Goal: Task Accomplishment & Management: Use online tool/utility

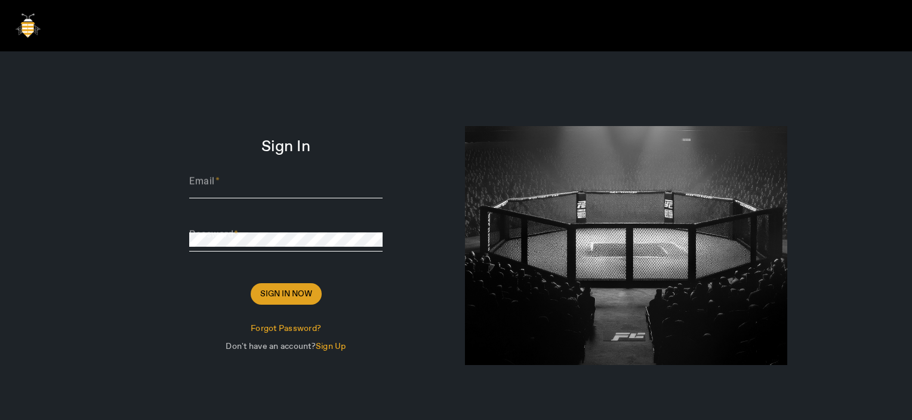
type input "[PERSON_NAME][EMAIL_ADDRESS][DOMAIN_NAME]"
click at [301, 293] on span "Sign In Now" at bounding box center [286, 294] width 52 height 12
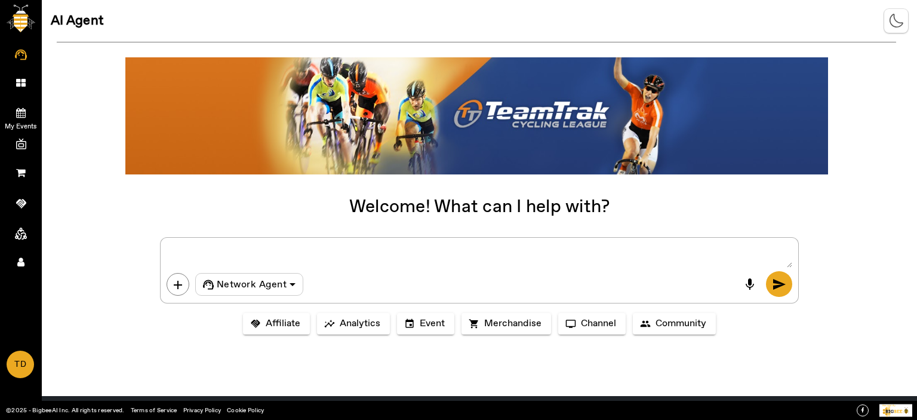
click at [17, 112] on icon at bounding box center [21, 112] width 10 height 10
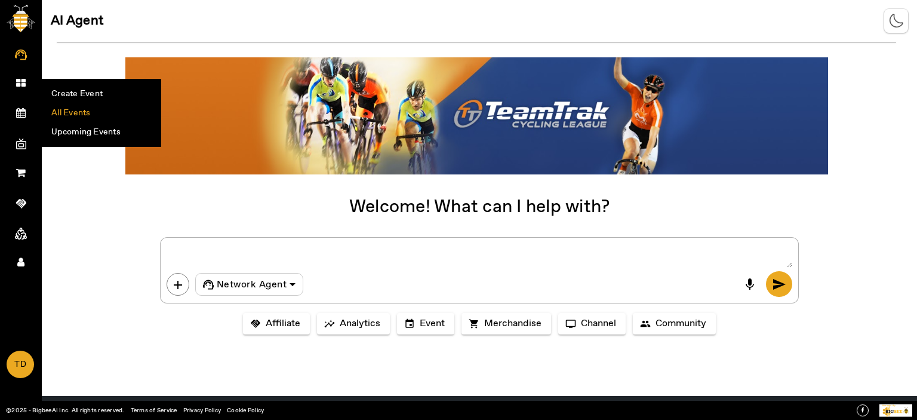
click at [63, 112] on li "All Events" at bounding box center [101, 112] width 118 height 19
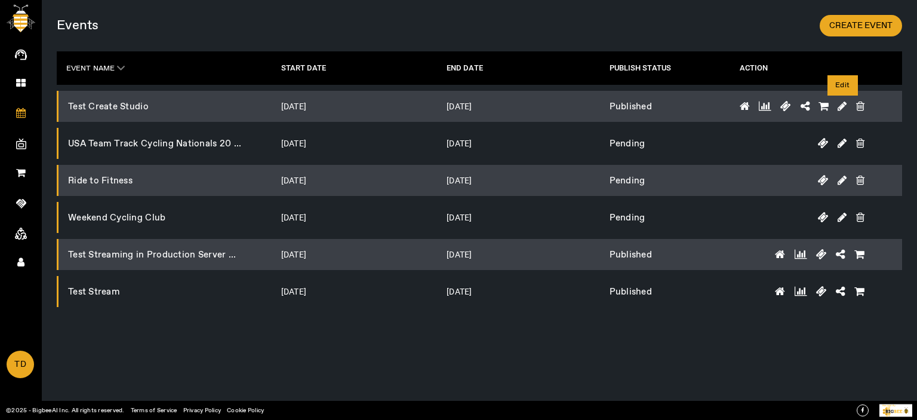
click at [843, 103] on icon at bounding box center [842, 106] width 9 height 11
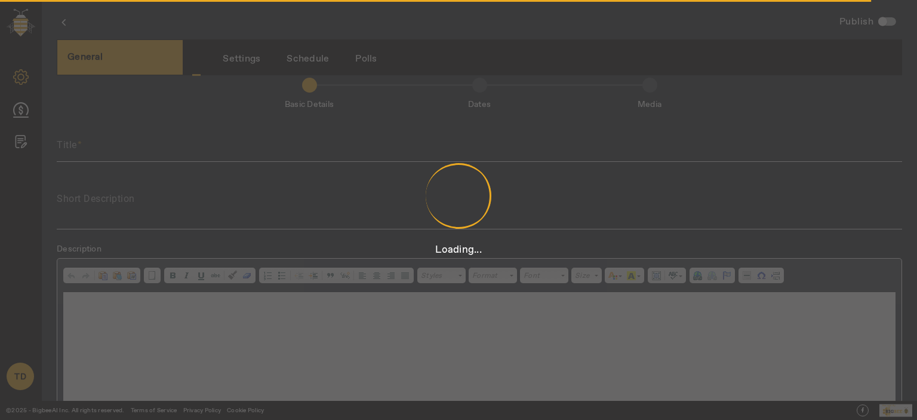
scroll to position [2, 0]
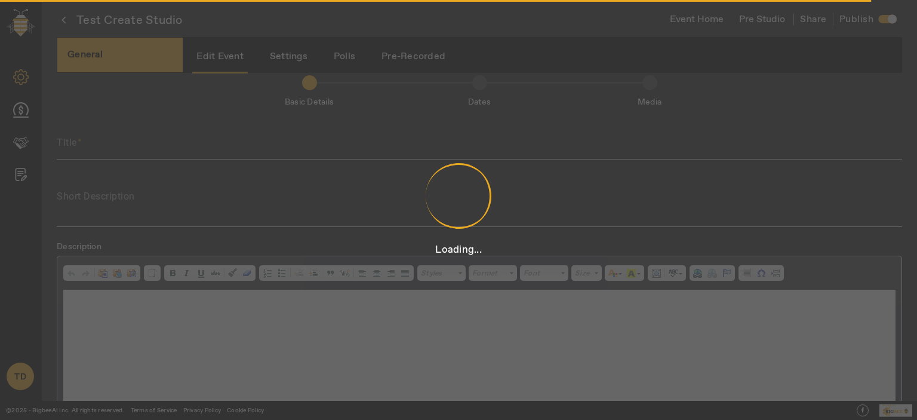
type input "Test Create Studio"
type textarea "Test Create Studio"
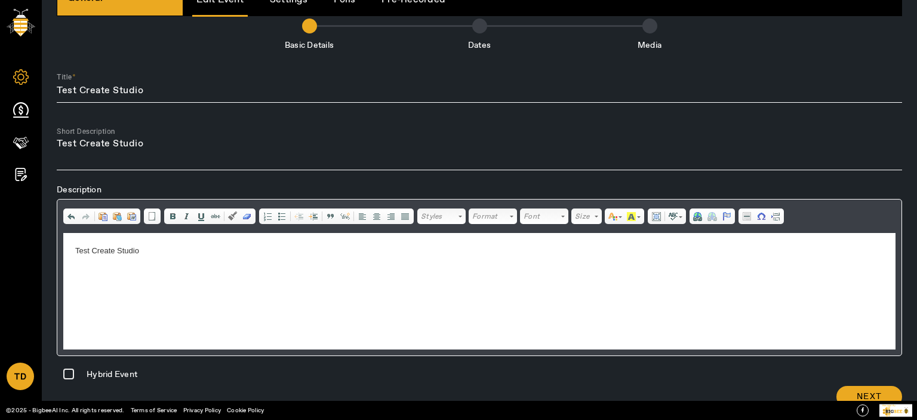
scroll to position [82, 0]
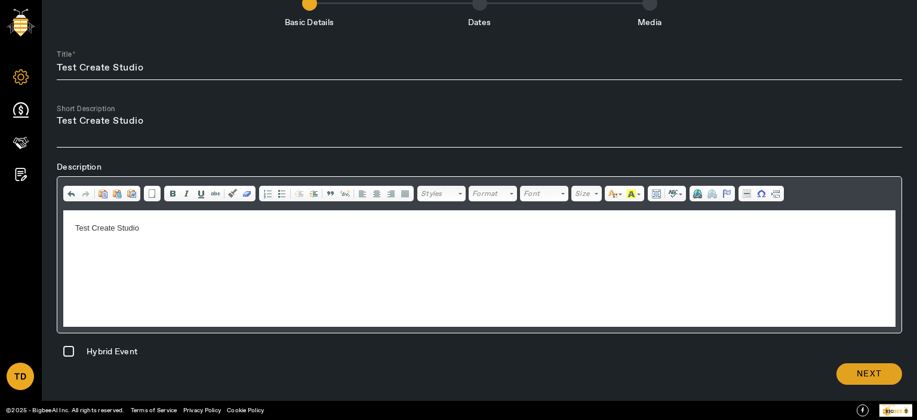
click at [869, 370] on span "Next" at bounding box center [869, 374] width 25 height 12
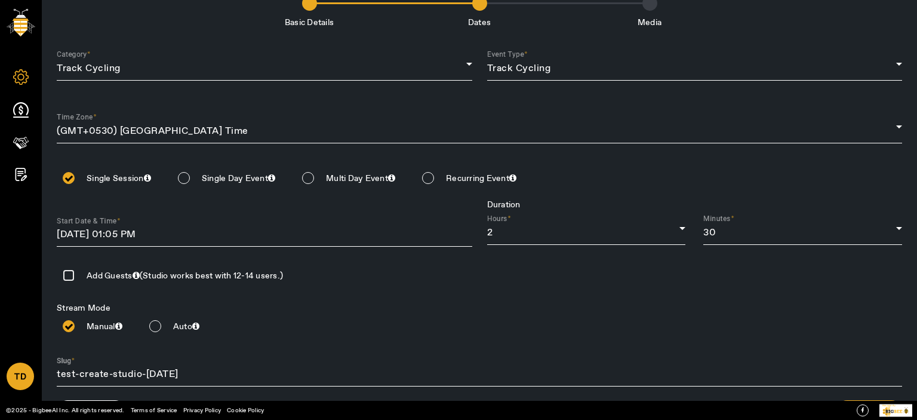
click at [199, 238] on input at bounding box center [272, 231] width 431 height 18
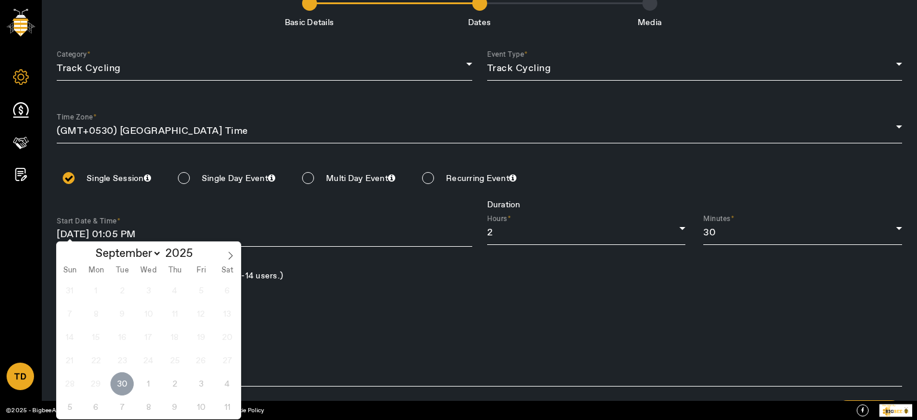
click at [129, 377] on span "30" at bounding box center [121, 383] width 23 height 23
type input "[DATE]"
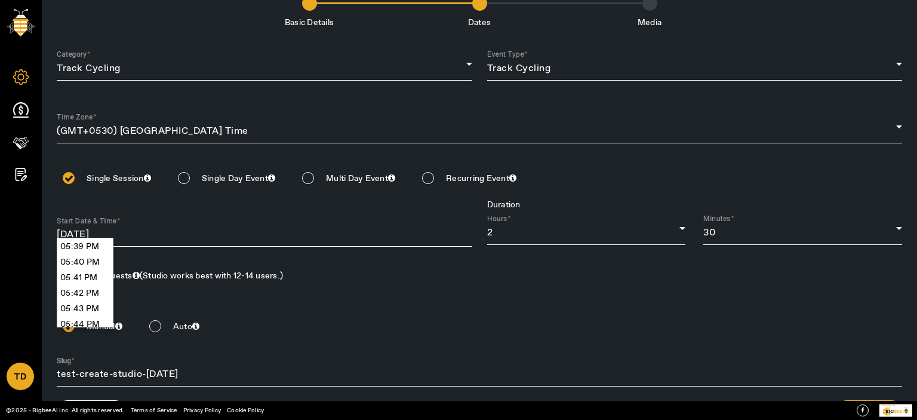
scroll to position [16519, 0]
type input "05:45 PM"
type input "[DATE] 05:45 PM"
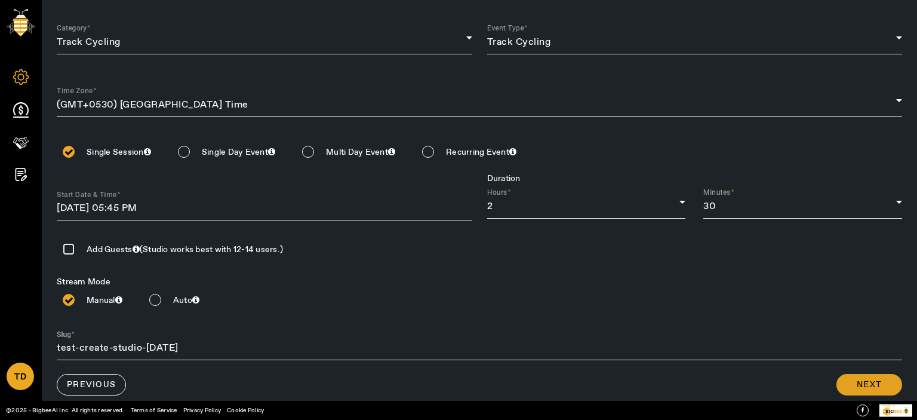
scroll to position [120, 0]
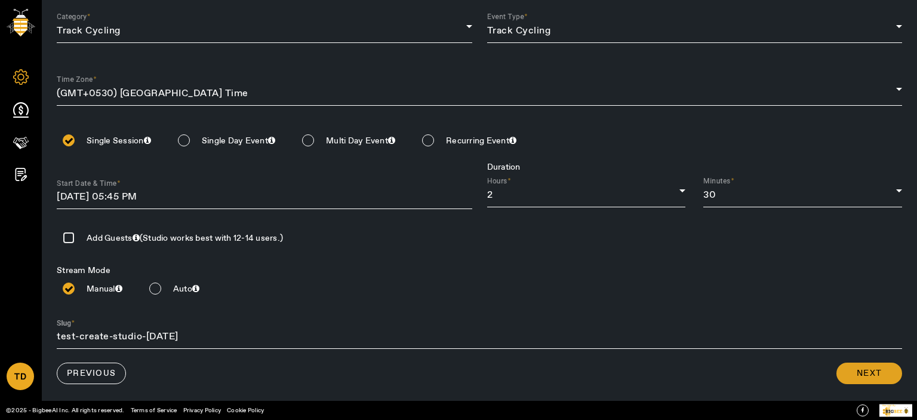
click at [892, 376] on span at bounding box center [870, 373] width 66 height 29
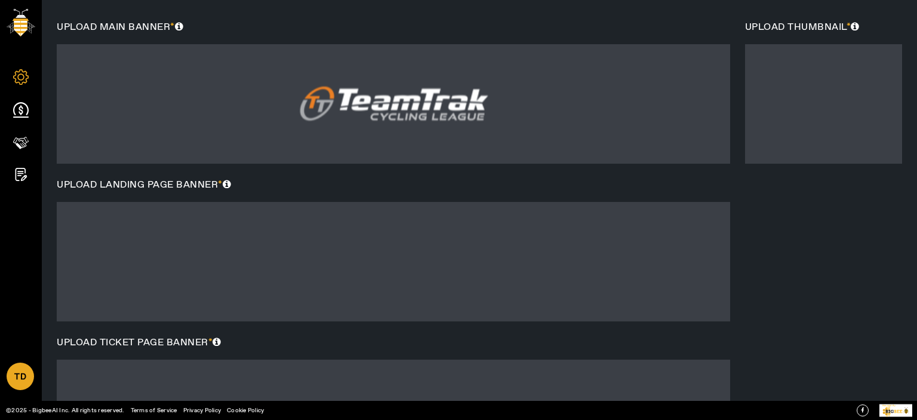
scroll to position [467, 0]
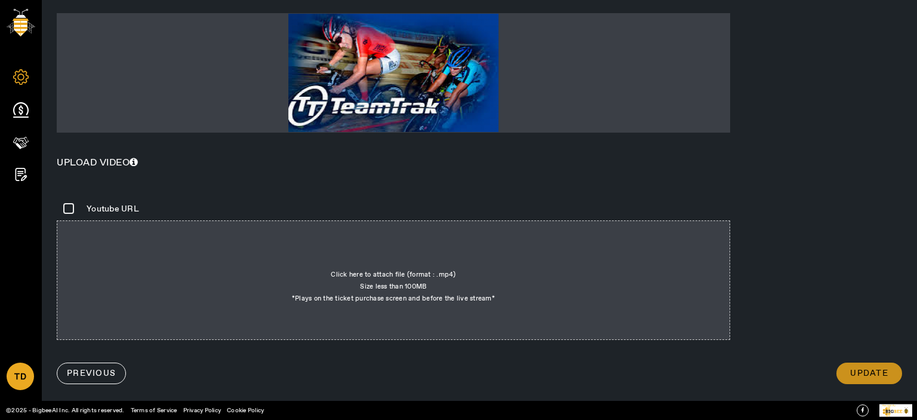
click at [885, 379] on span at bounding box center [870, 373] width 66 height 29
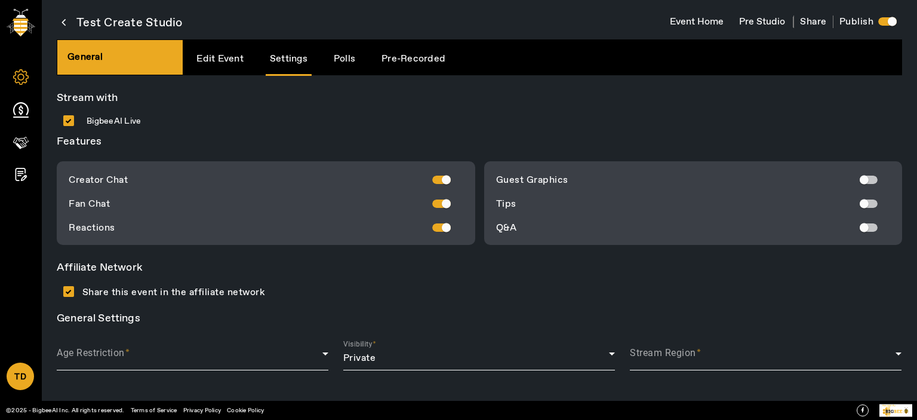
scroll to position [2, 0]
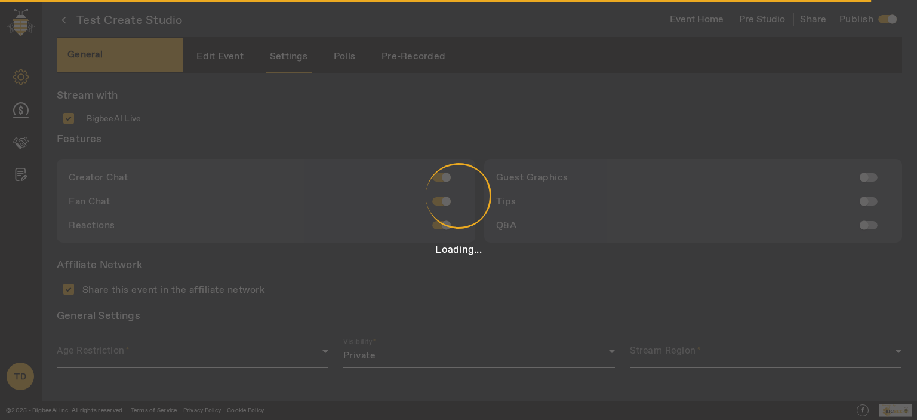
type input "Hosted by"
type input "[PERSON_NAME]"
radio input "true"
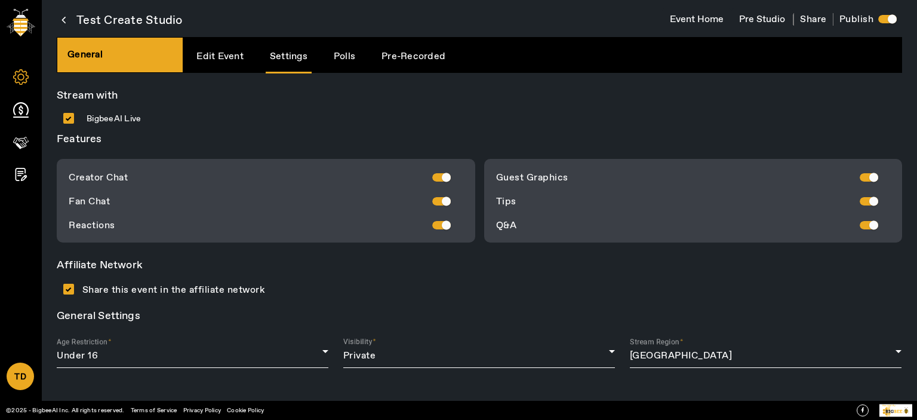
click at [35, 107] on div "General Revenue Partners Registration TD Account Sign Out" at bounding box center [21, 210] width 42 height 420
click at [20, 106] on icon at bounding box center [21, 110] width 16 height 16
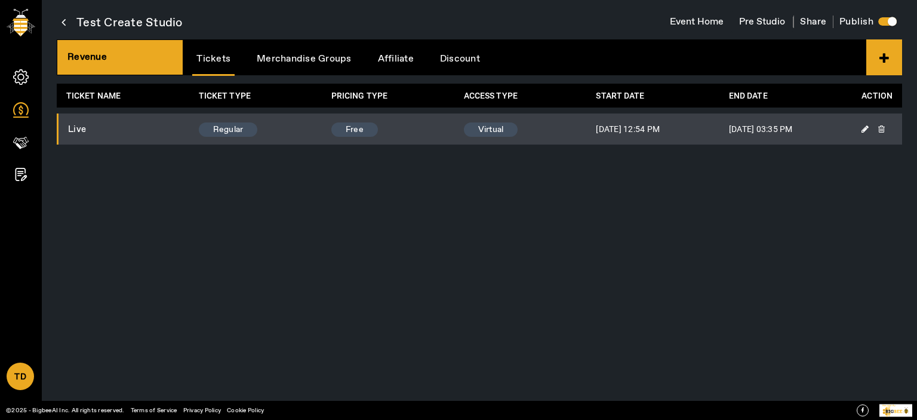
click at [866, 128] on icon at bounding box center [865, 129] width 7 height 8
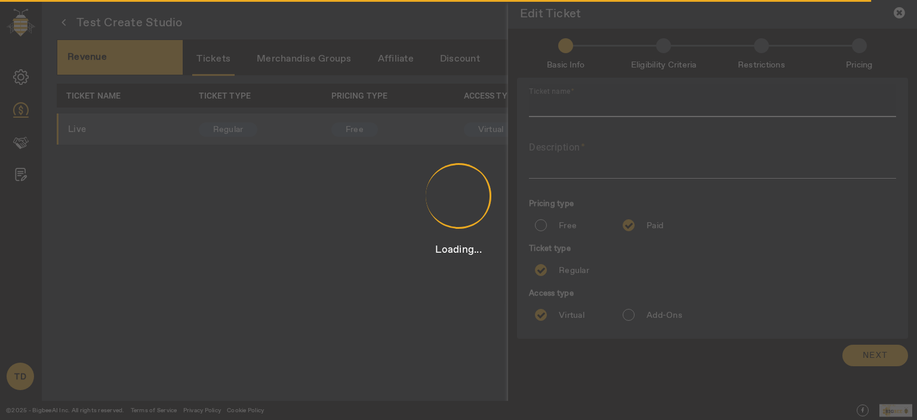
type input "Live"
type textarea "Live"
radio input "true"
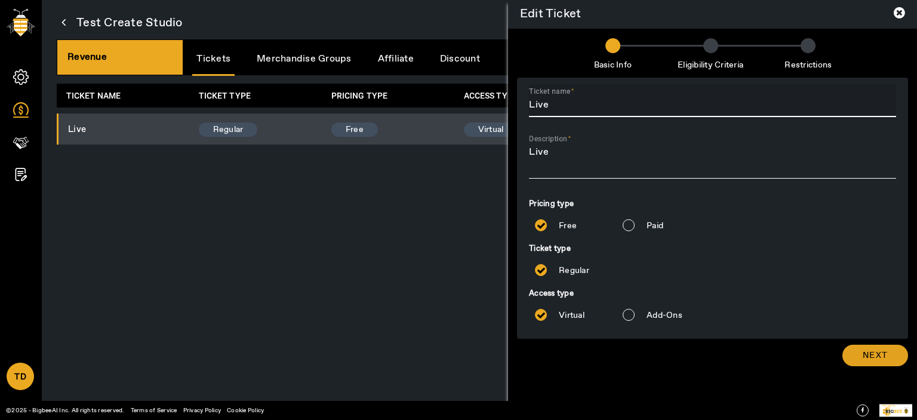
click at [880, 355] on span "Next" at bounding box center [875, 355] width 25 height 12
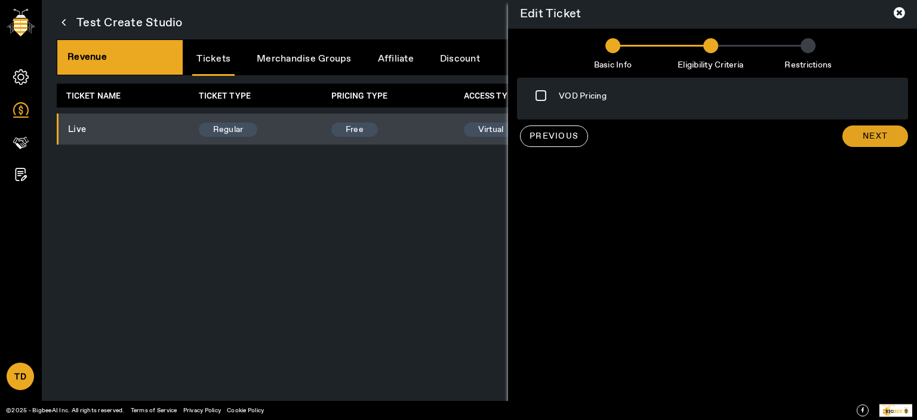
click at [886, 139] on span "Next" at bounding box center [875, 136] width 25 height 12
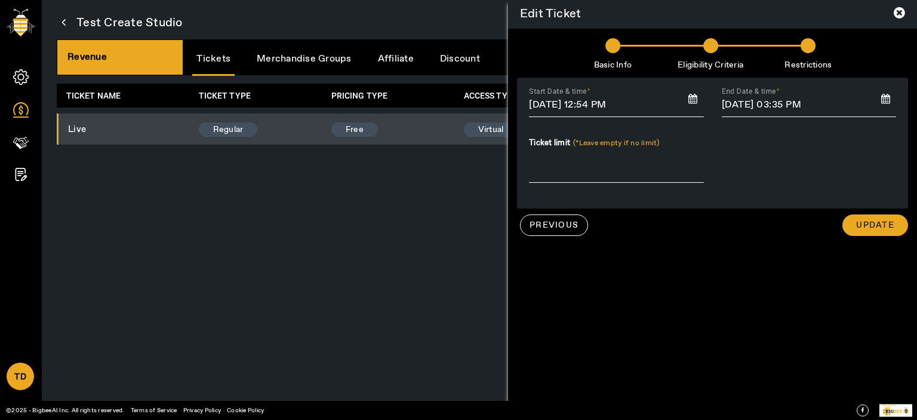
click at [643, 100] on input at bounding box center [616, 102] width 193 height 18
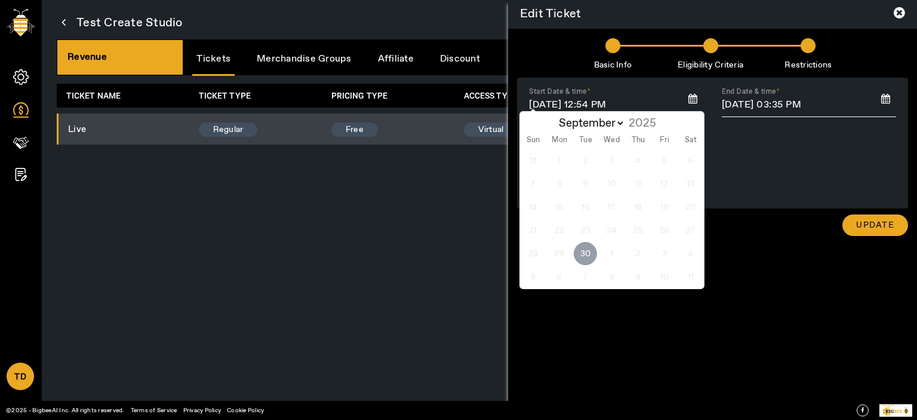
click at [586, 253] on span "30" at bounding box center [585, 253] width 23 height 23
type input "[DATE]"
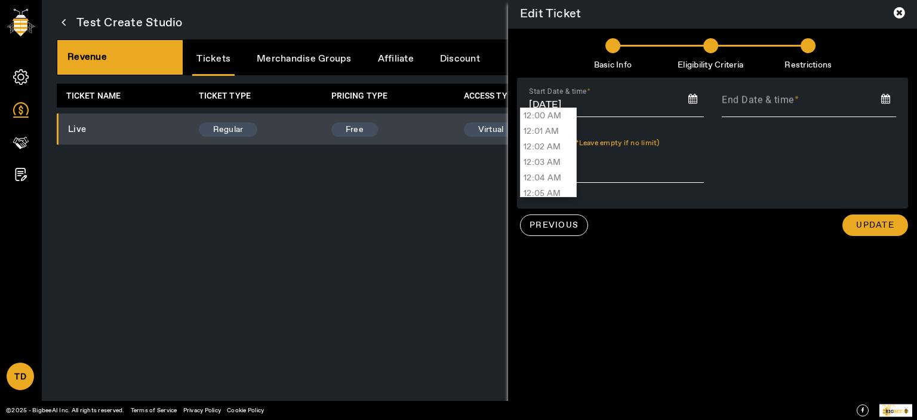
scroll to position [16365, 0]
type input "05:35 PM"
type input "[DATE] 05:35 PM"
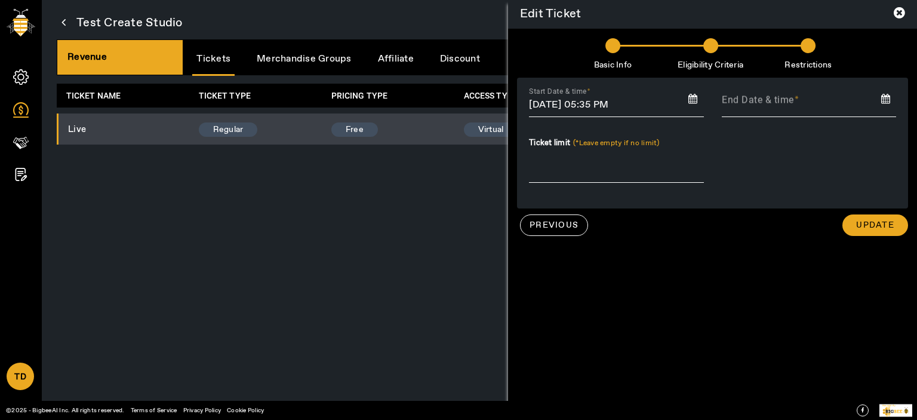
click at [759, 110] on input at bounding box center [809, 102] width 193 height 18
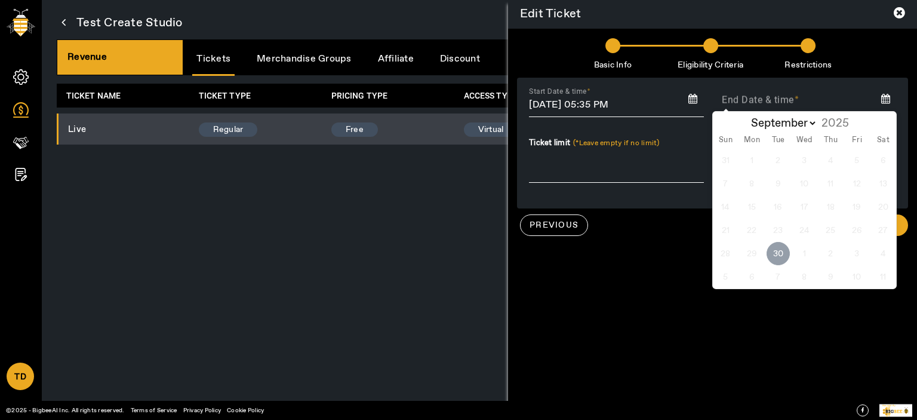
click at [781, 254] on span "30" at bounding box center [778, 253] width 23 height 23
type input "[DATE]"
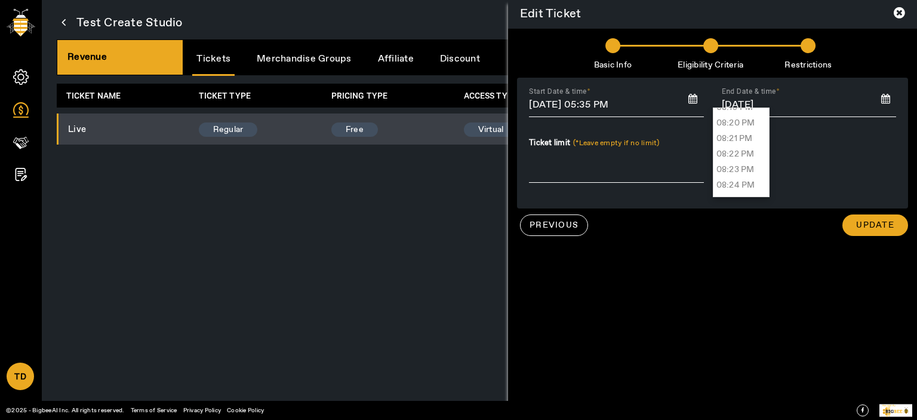
scroll to position [18802, 0]
type input "08:15 PM"
type input "[DATE] 08:15 PM"
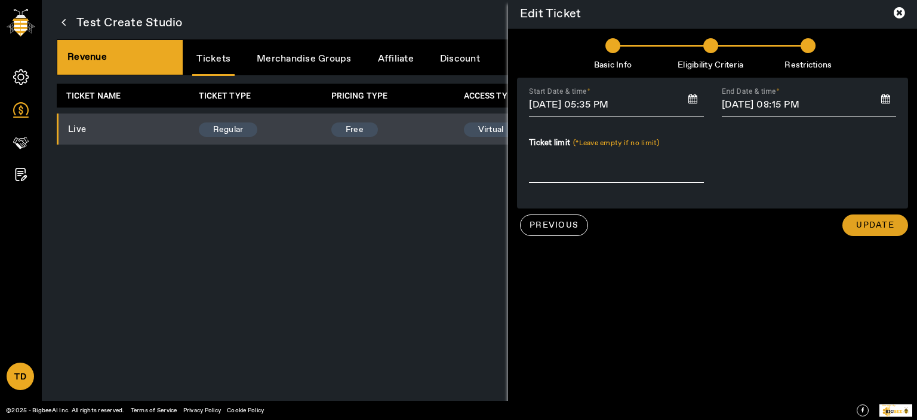
drag, startPoint x: 880, startPoint y: 225, endPoint x: 887, endPoint y: 223, distance: 6.8
click at [880, 225] on span "Update" at bounding box center [875, 225] width 38 height 12
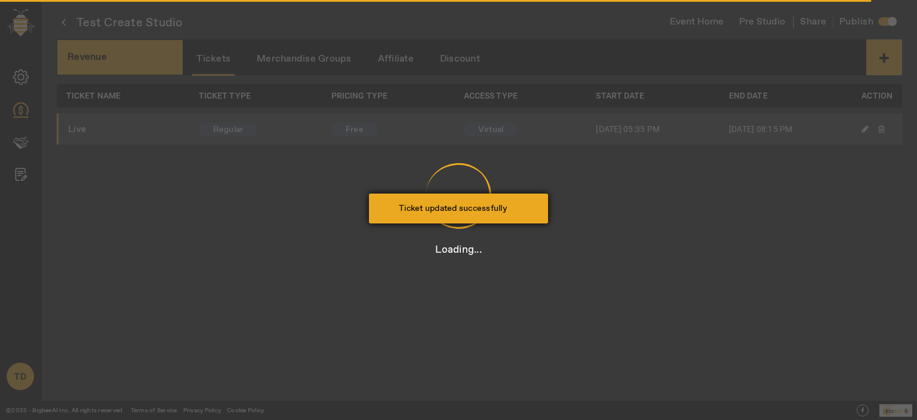
click at [440, 212] on div "Ticket updated successfully" at bounding box center [469, 208] width 140 height 12
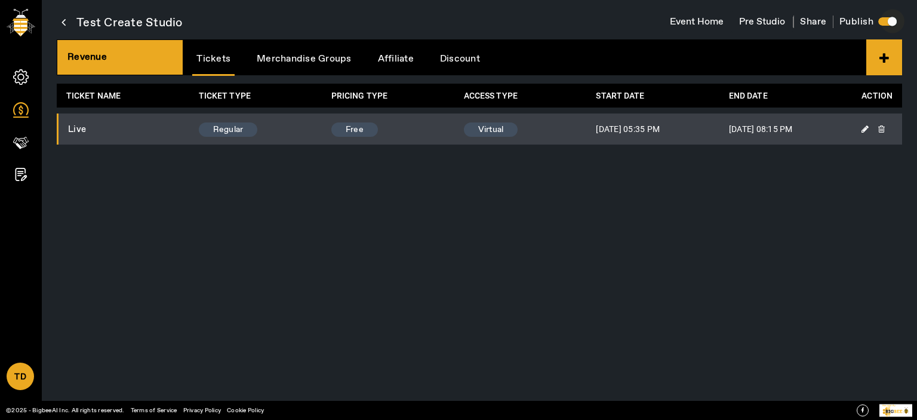
click at [891, 17] on div "button" at bounding box center [892, 21] width 9 height 9
click at [890, 22] on div "button" at bounding box center [883, 22] width 24 height 24
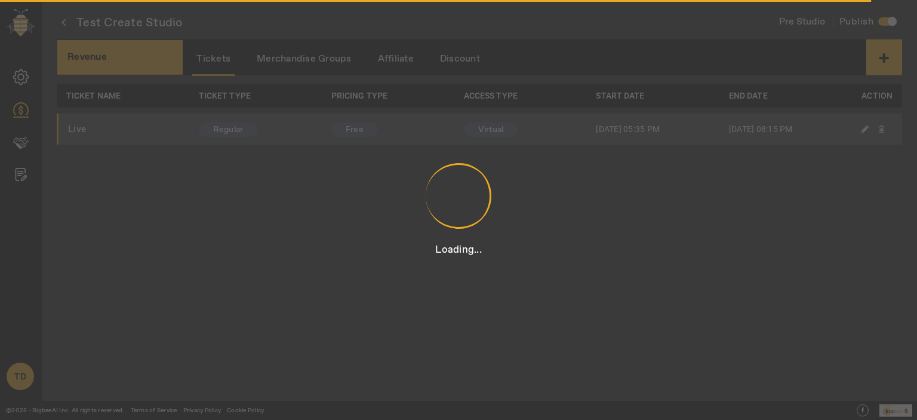
click at [509, 208] on div "Notification sent successfully" at bounding box center [469, 208] width 140 height 12
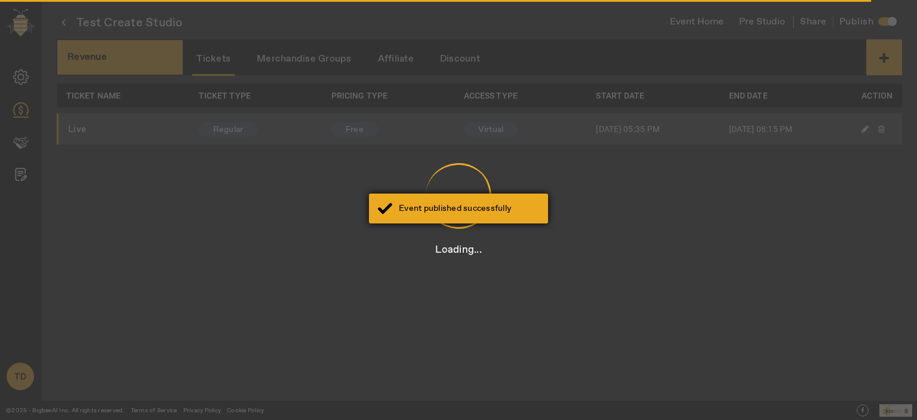
click at [517, 207] on div "Event published successfully" at bounding box center [469, 208] width 140 height 12
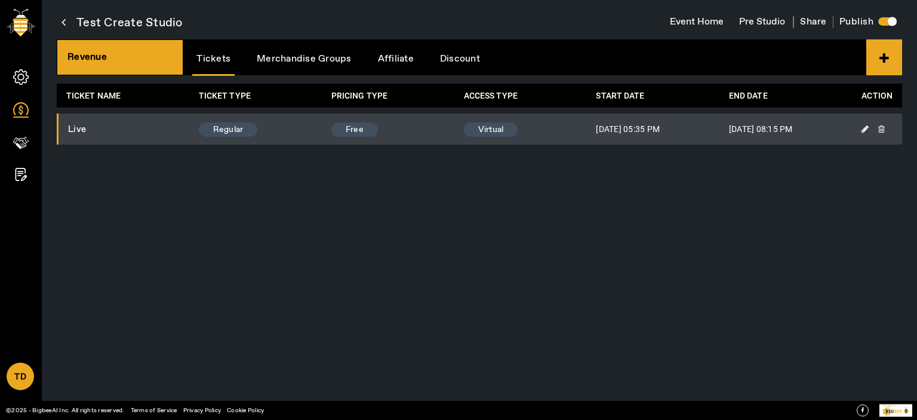
click at [820, 23] on span "Share" at bounding box center [813, 22] width 27 height 13
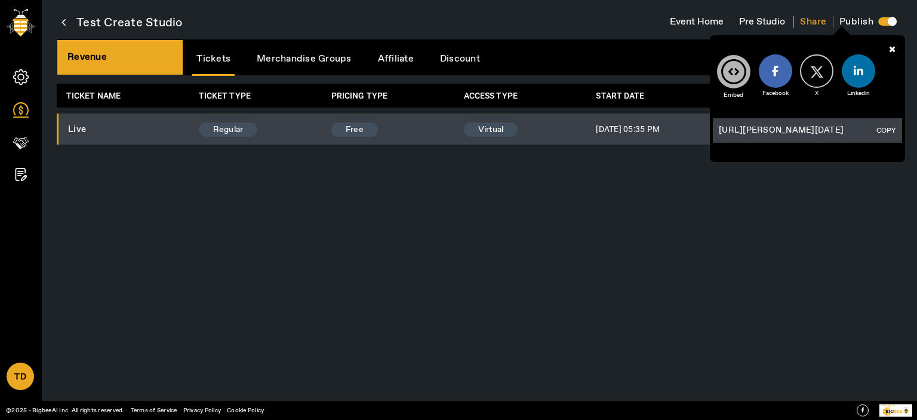
drag, startPoint x: 888, startPoint y: 128, endPoint x: 830, endPoint y: 119, distance: 58.5
click at [887, 128] on button "COPY" at bounding box center [886, 130] width 26 height 13
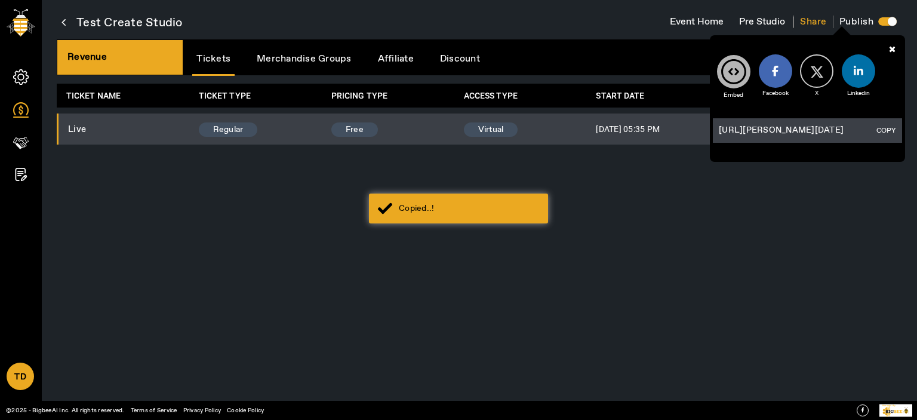
click at [764, 17] on button "Pre Studio" at bounding box center [763, 22] width 62 height 23
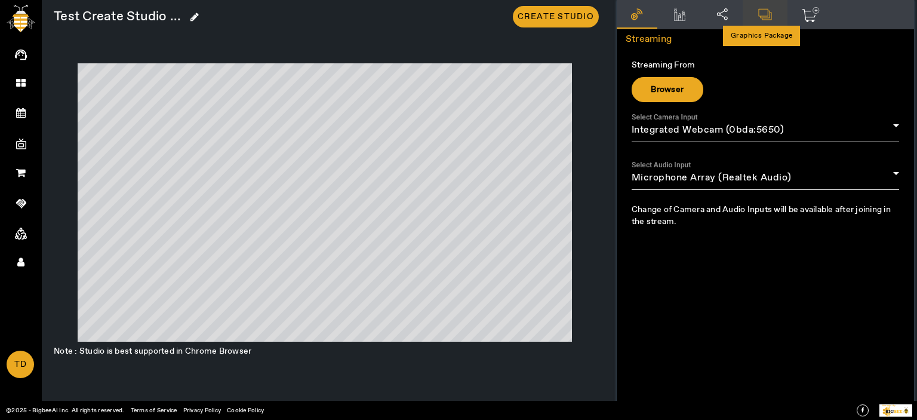
click at [764, 13] on icon at bounding box center [765, 14] width 16 height 13
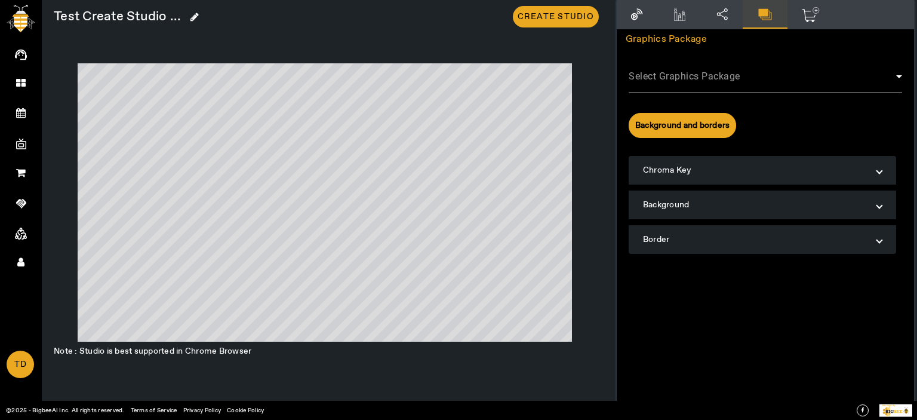
click at [724, 79] on span at bounding box center [763, 81] width 268 height 14
click at [672, 77] on span at bounding box center [763, 81] width 268 height 14
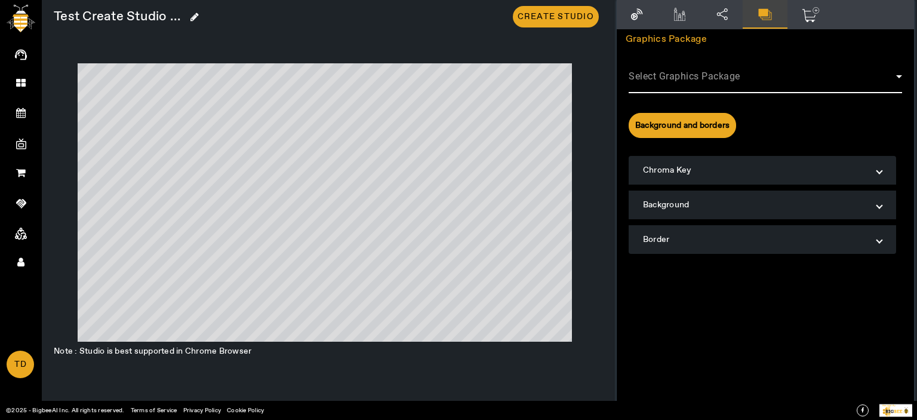
click at [672, 77] on span at bounding box center [763, 81] width 268 height 14
click at [20, 262] on icon at bounding box center [20, 262] width 7 height 10
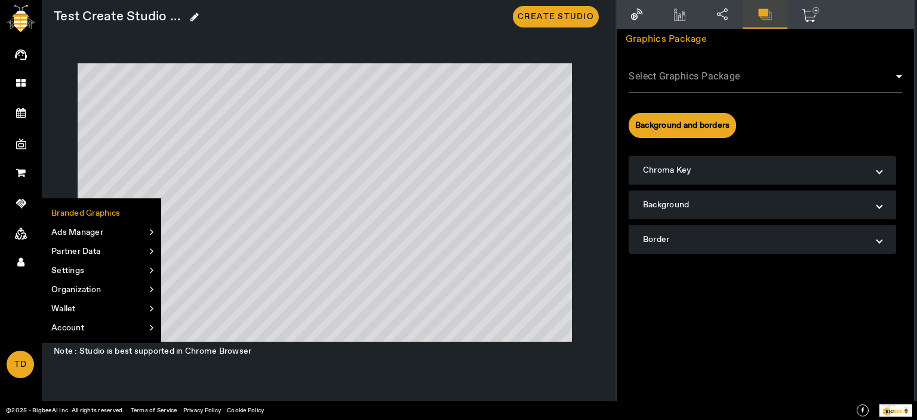
click at [81, 209] on li "Branded Graphics" at bounding box center [101, 213] width 118 height 19
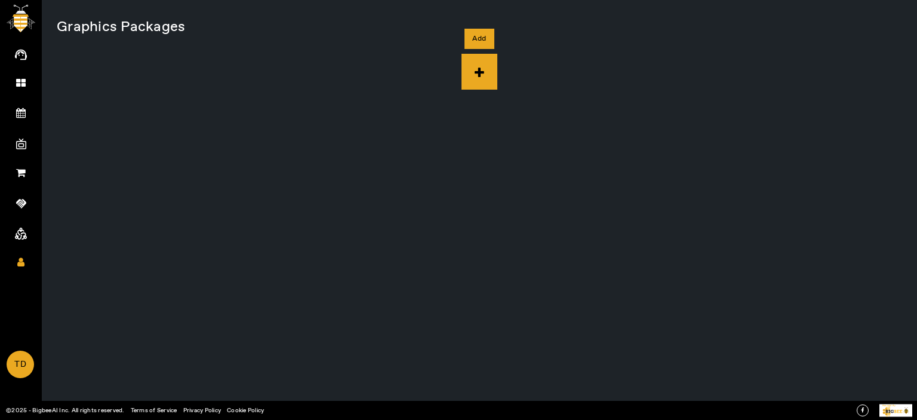
click at [468, 71] on icon at bounding box center [480, 72] width 36 height 36
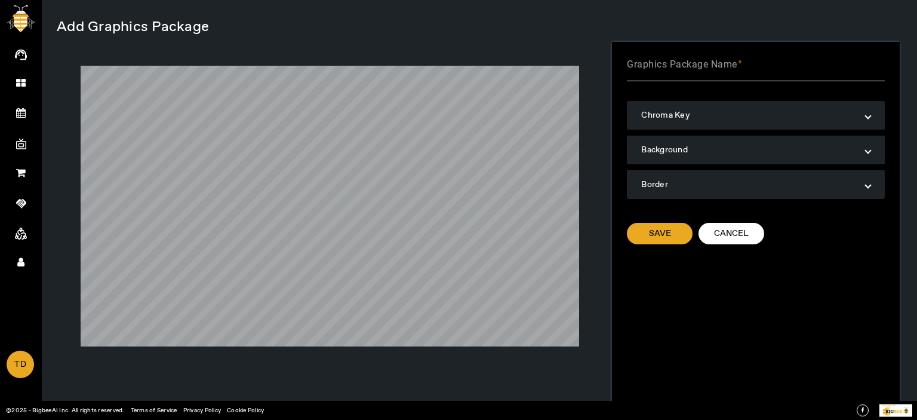
click at [0, 0] on app-root "AI Agent Dashboard My Events Create Event All Events Upcoming Events My Channel…" at bounding box center [0, 0] width 0 height 0
click at [714, 60] on mat-label "Graphics Package Name" at bounding box center [682, 64] width 110 height 11
click at [714, 62] on input "Graphics Package Name" at bounding box center [755, 69] width 257 height 14
click at [714, 60] on div "Graphics Package Name" at bounding box center [755, 64] width 257 height 33
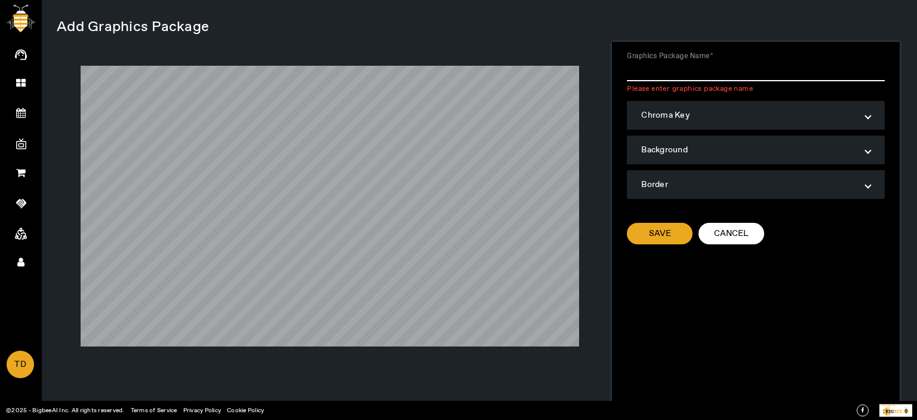
click at [665, 59] on label "Graphics Package Name" at bounding box center [670, 56] width 87 height 10
click at [665, 62] on input "Graphics Package Name" at bounding box center [755, 69] width 257 height 14
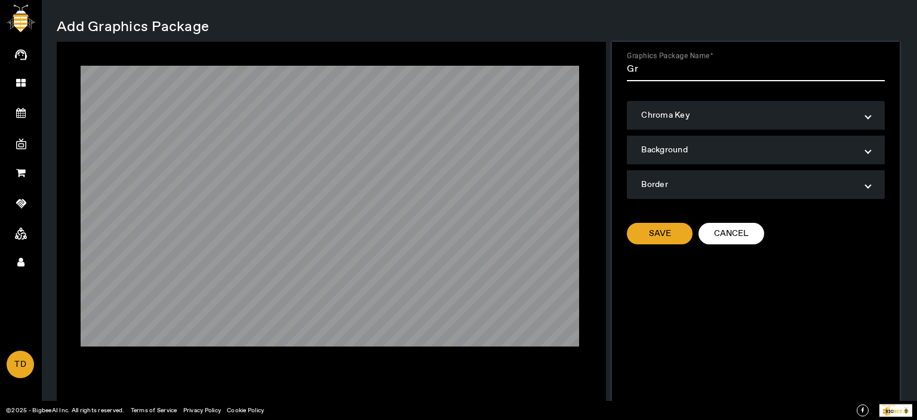
type input "G"
type input "Package 1"
click at [658, 231] on span "Save" at bounding box center [660, 234] width 22 height 12
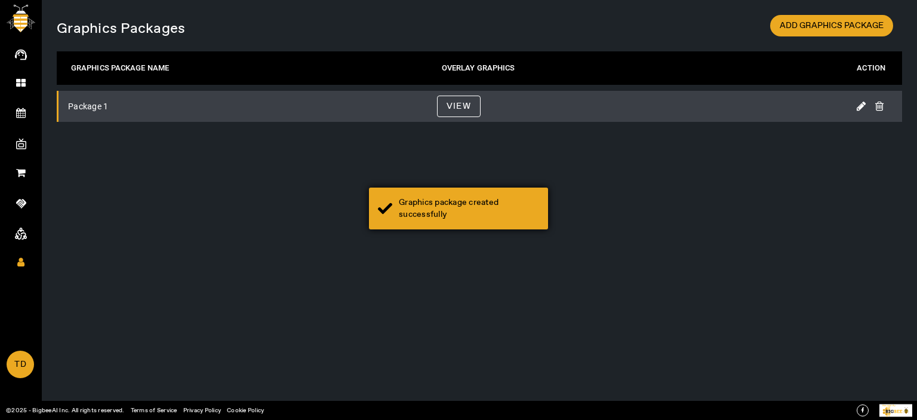
click at [444, 207] on div "Graphics package created successfully" at bounding box center [469, 208] width 140 height 24
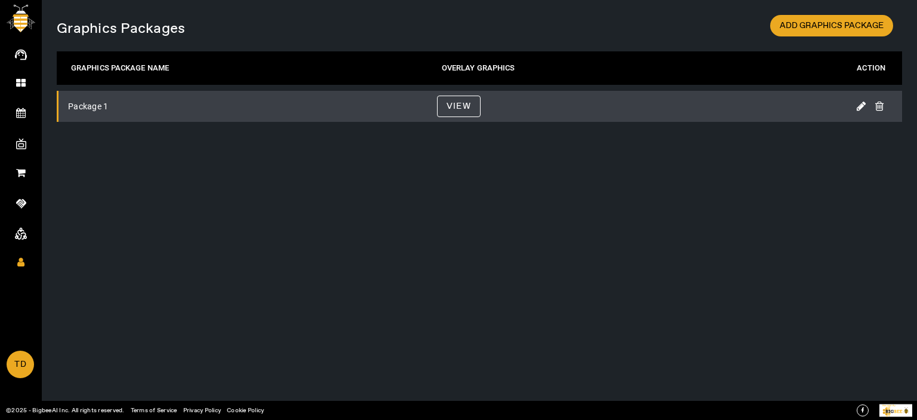
drag, startPoint x: 451, startPoint y: 105, endPoint x: 502, endPoint y: 109, distance: 51.5
click at [451, 105] on span "VIEW" at bounding box center [459, 106] width 24 height 15
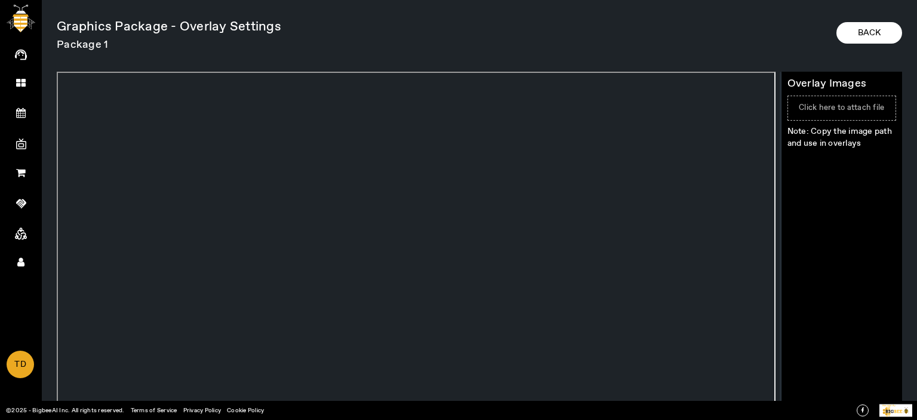
click at [842, 107] on span "Click here to attach file" at bounding box center [841, 108] width 85 height 10
click at [884, 103] on input "Click here to attach file" at bounding box center [884, 102] width 1 height 1
type input "C:\fakepath\Rectangle.png"
click at [826, 189] on span "Upload" at bounding box center [820, 192] width 35 height 12
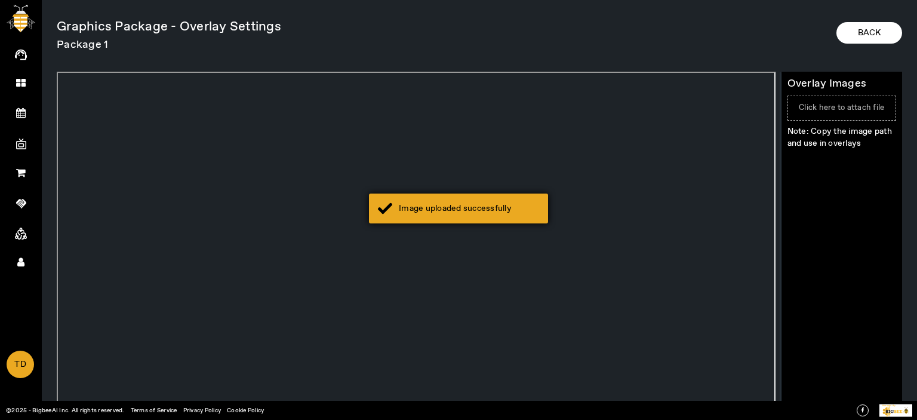
click at [434, 219] on div "Image uploaded successfully" at bounding box center [458, 208] width 179 height 30
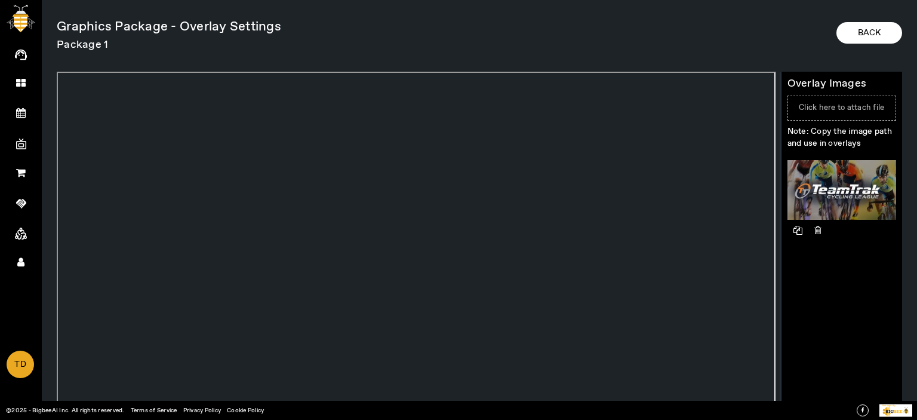
click at [831, 105] on span "Click here to attach file" at bounding box center [841, 108] width 85 height 10
click at [884, 103] on input "Click here to attach file" at bounding box center [884, 102] width 1 height 1
type input "C:\fakepath\channels4_banner.jpg"
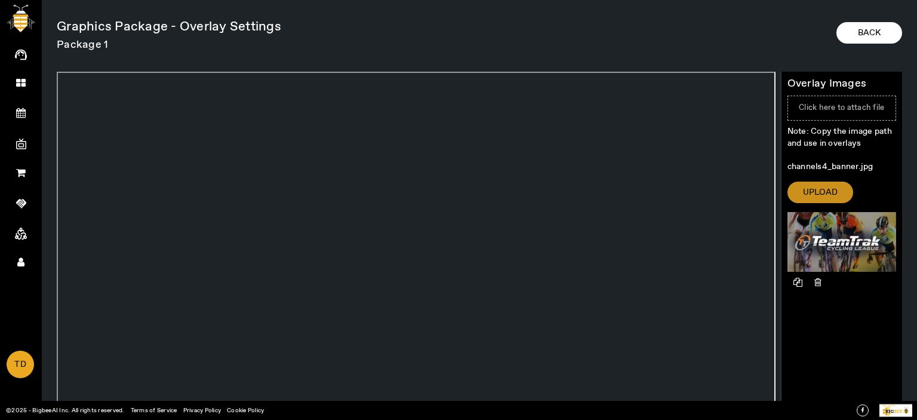
click at [818, 186] on span "Upload" at bounding box center [820, 192] width 35 height 12
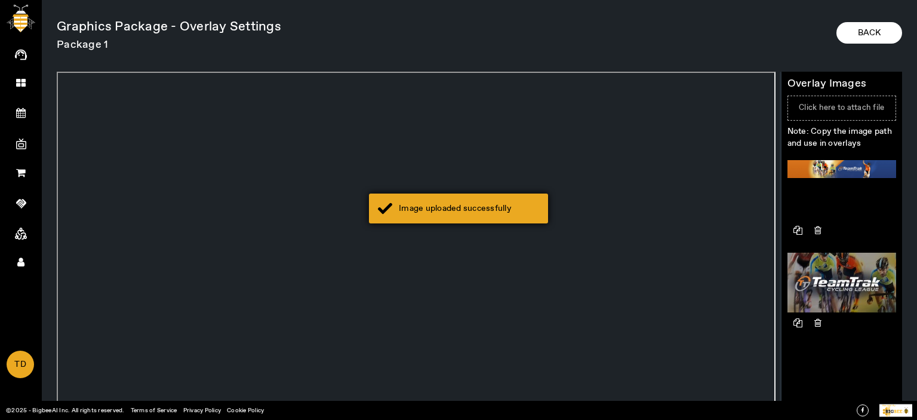
click at [485, 211] on div "Image uploaded successfully" at bounding box center [469, 208] width 140 height 12
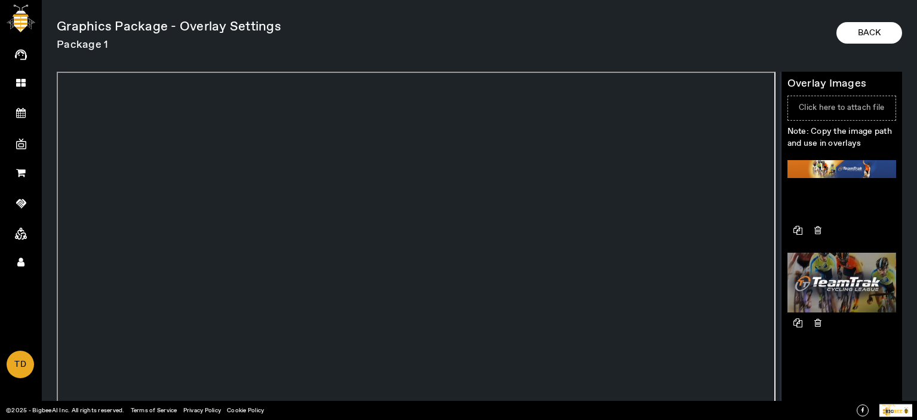
click at [828, 110] on span "Click here to attach file" at bounding box center [841, 108] width 85 height 10
click at [884, 103] on input "Click here to attach file" at bounding box center [884, 102] width 1 height 1
type input "C:\fakepath\teamtrak-CL-reverse-1024x272.png"
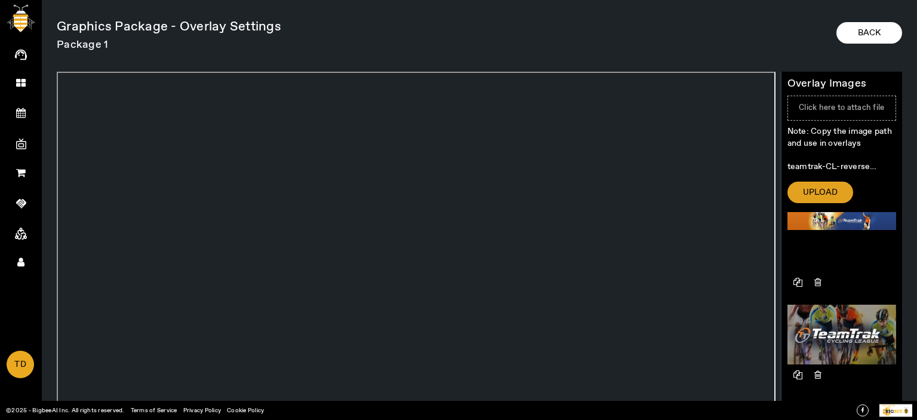
click at [815, 191] on span "Upload" at bounding box center [820, 192] width 35 height 12
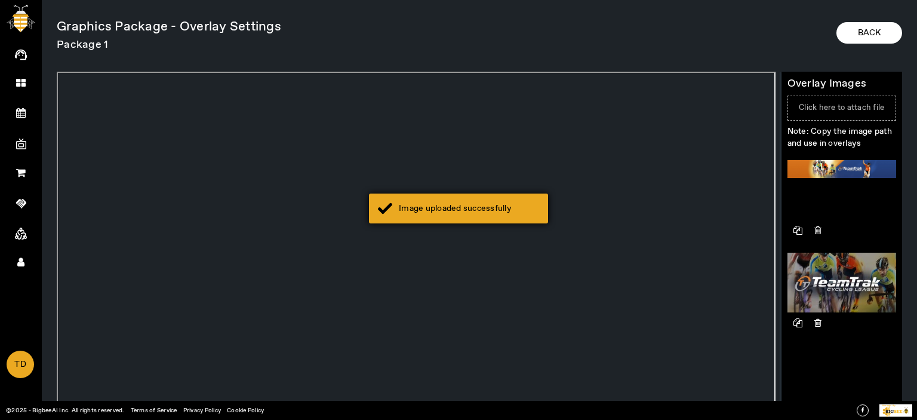
click at [460, 198] on div "Image uploaded successfully" at bounding box center [458, 208] width 179 height 30
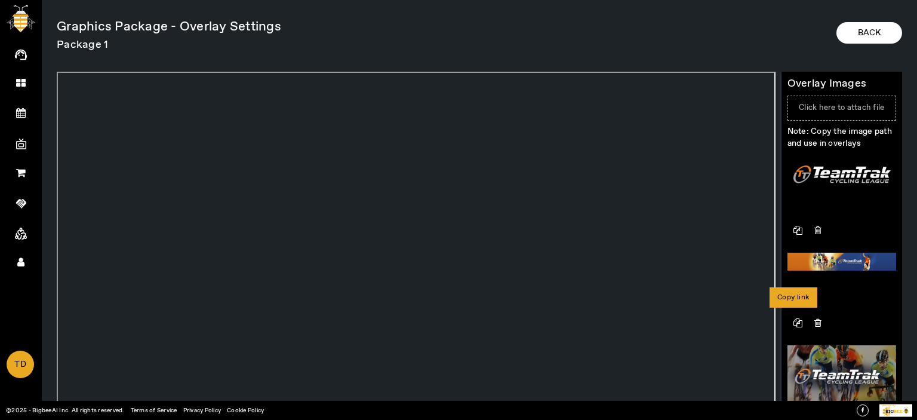
click at [791, 319] on icon at bounding box center [798, 322] width 21 height 21
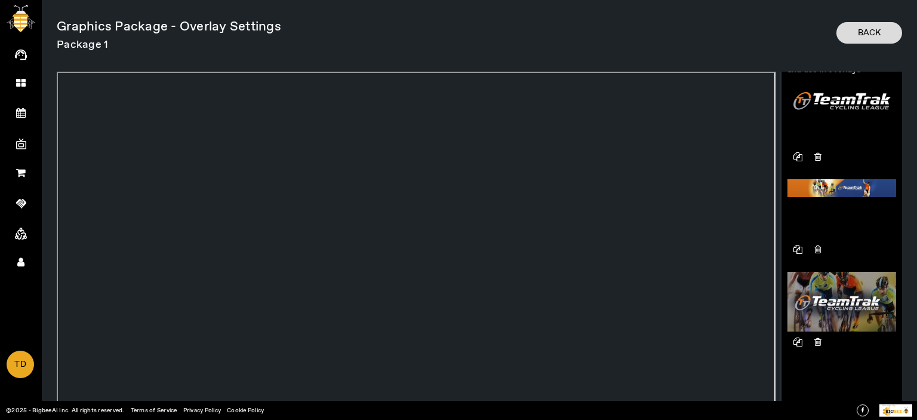
click at [872, 36] on span "Back" at bounding box center [869, 33] width 23 height 12
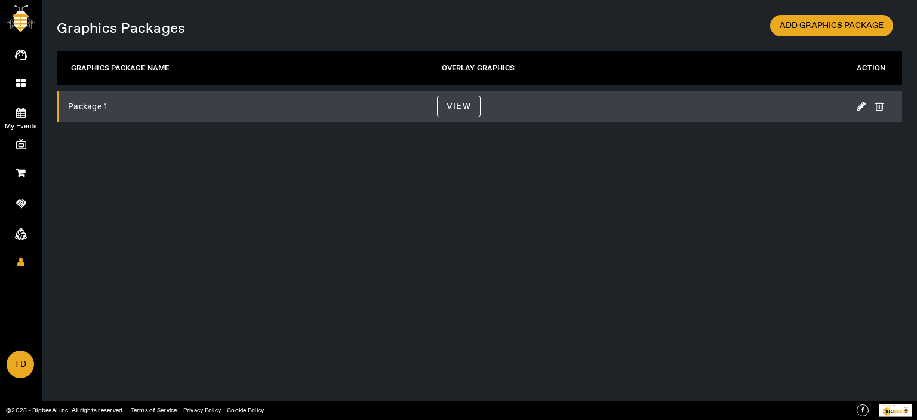
click at [19, 105] on link "My Events" at bounding box center [21, 112] width 42 height 30
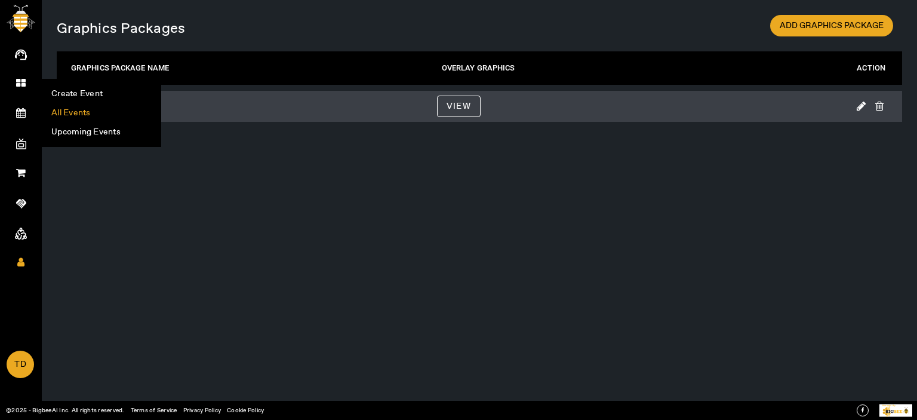
click at [75, 110] on li "All Events" at bounding box center [101, 112] width 118 height 19
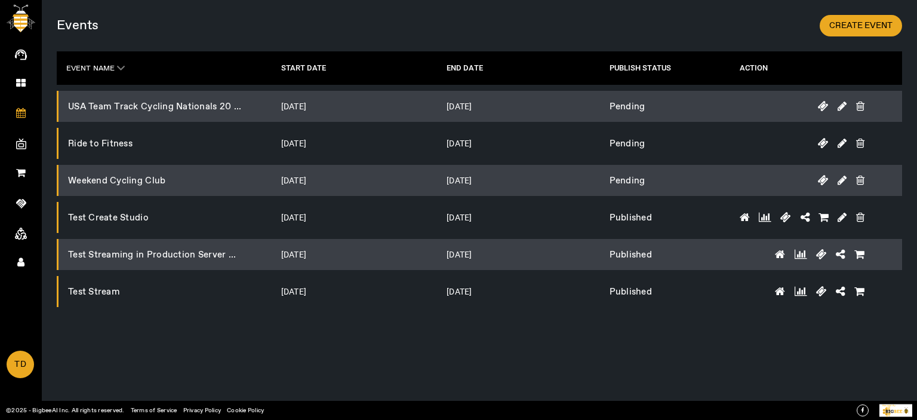
click at [749, 213] on icon at bounding box center [745, 217] width 10 height 11
click at [748, 214] on icon at bounding box center [745, 217] width 10 height 11
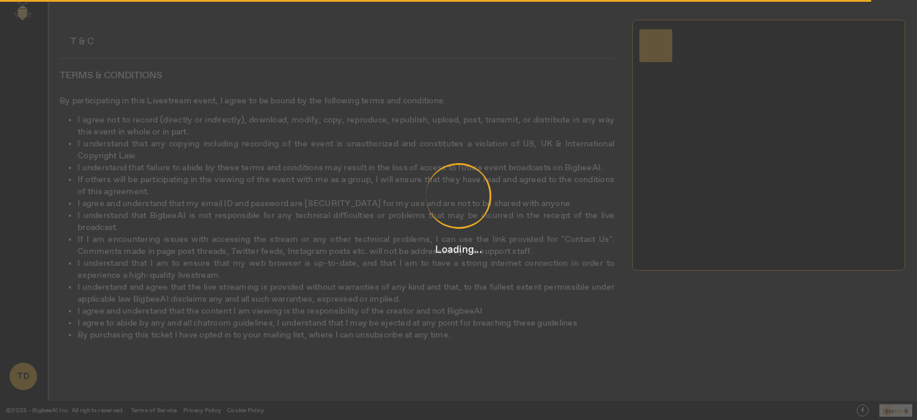
click at [743, 215] on div "Loading..." at bounding box center [458, 210] width 917 height 420
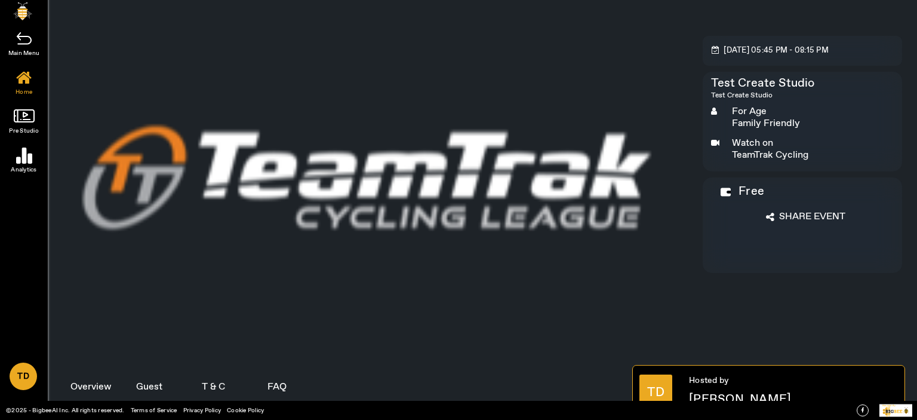
scroll to position [619, 0]
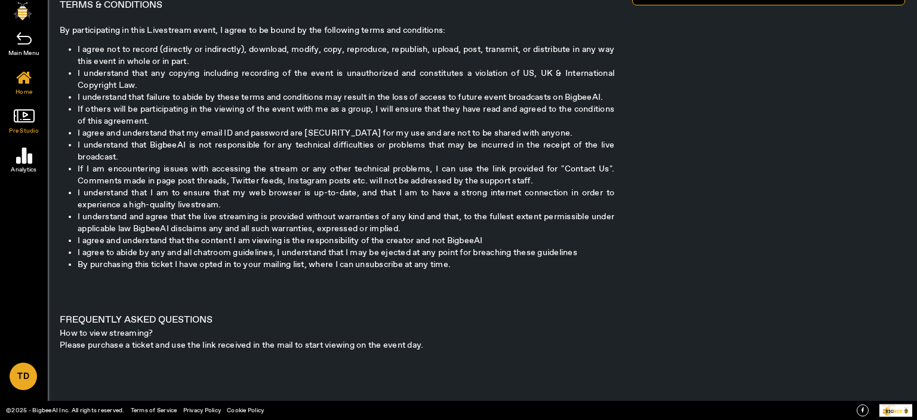
click at [17, 125] on span "Pre Studio" at bounding box center [24, 131] width 48 height 12
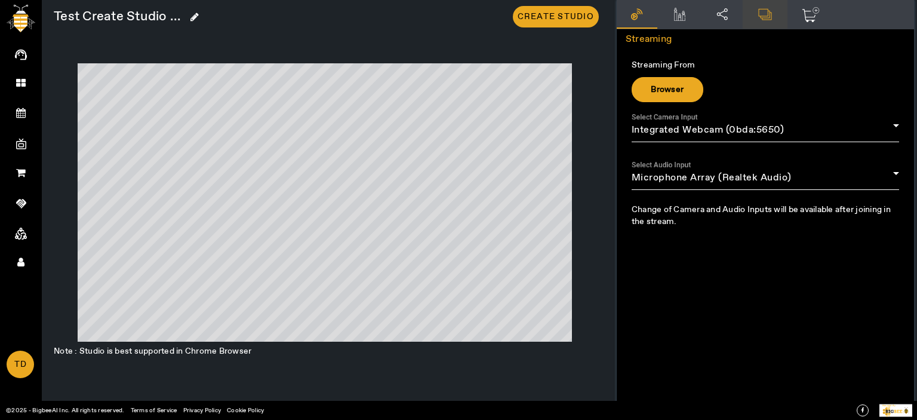
click at [767, 19] on icon at bounding box center [764, 14] width 13 height 11
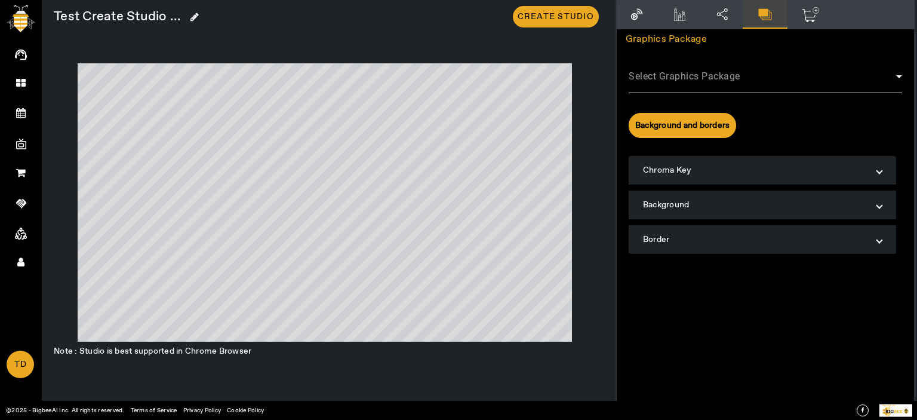
click at [675, 78] on span at bounding box center [763, 81] width 268 height 14
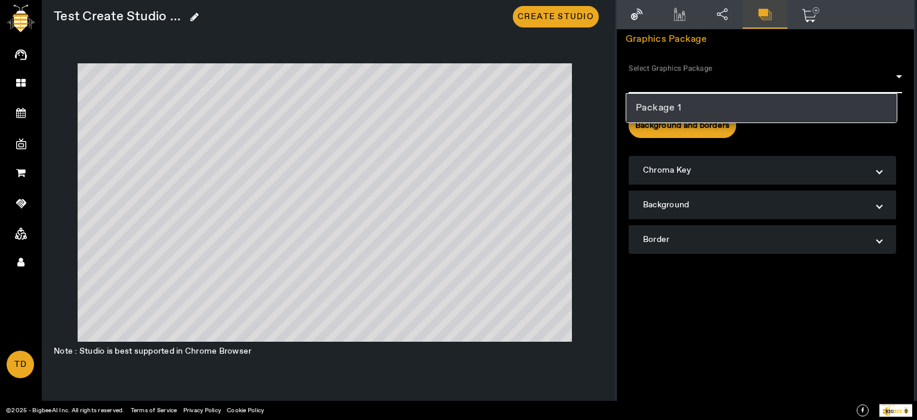
click at [657, 103] on span "Package 1" at bounding box center [659, 108] width 46 height 14
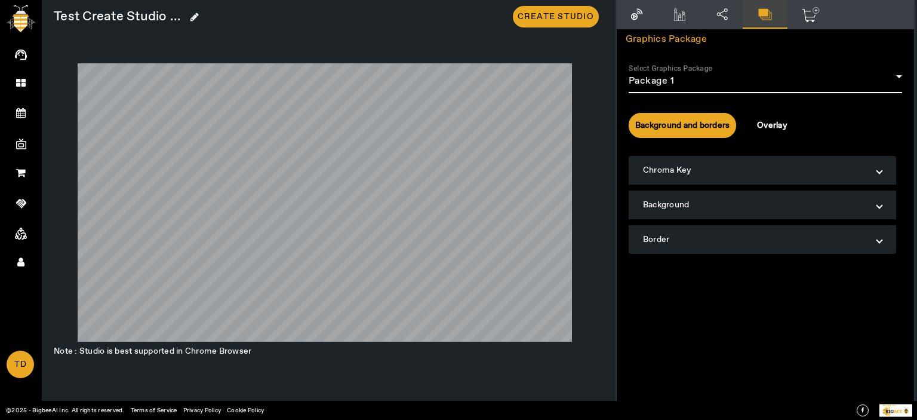
click at [776, 128] on div "Overlay" at bounding box center [772, 125] width 72 height 24
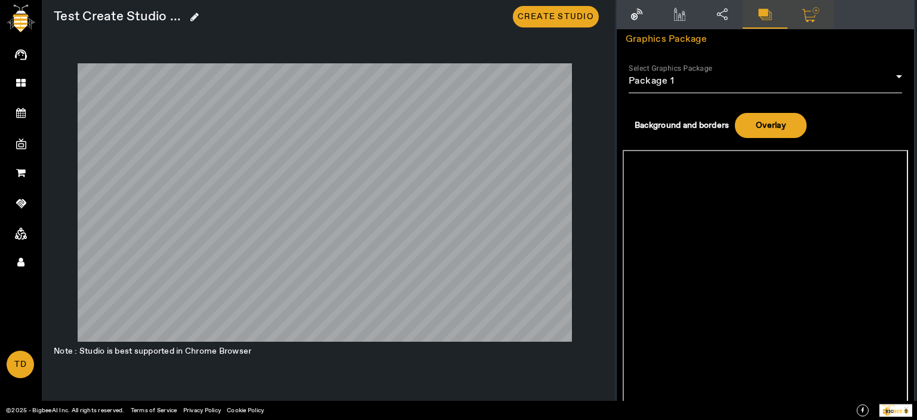
click at [811, 11] on icon ".cls-1 { fill: var(--secondary-bg-font-color); } .cls-2 { stroke-width: 6px; } …" at bounding box center [811, 14] width 18 height 15
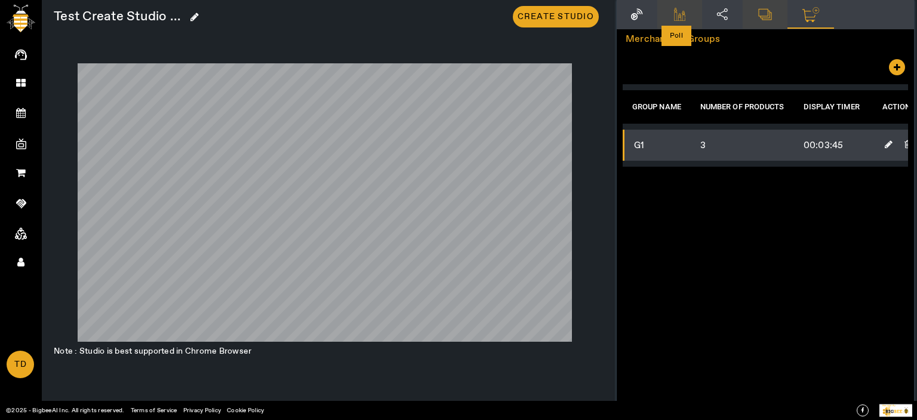
click at [672, 12] on icon at bounding box center [680, 14] width 16 height 13
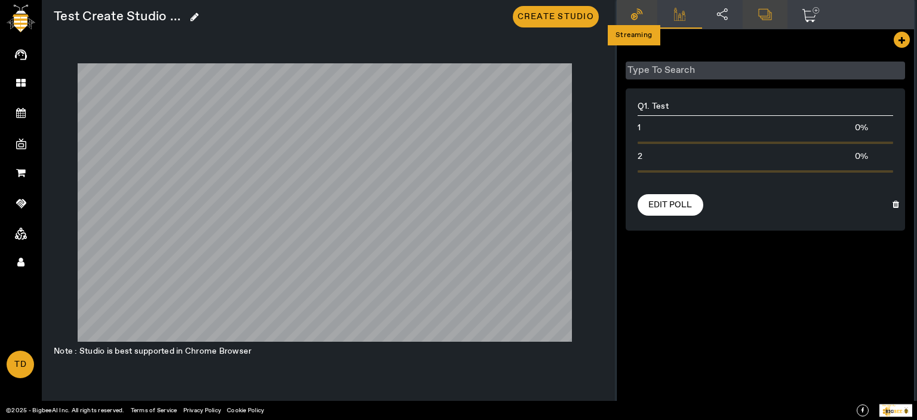
click at [631, 11] on icon at bounding box center [637, 14] width 12 height 12
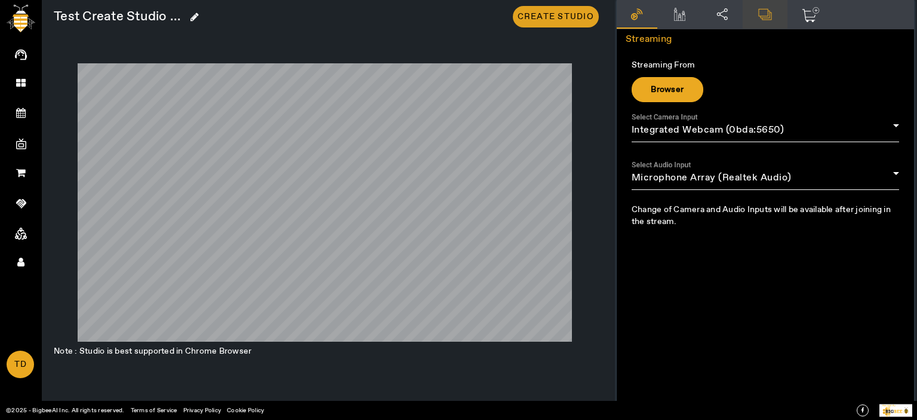
click at [541, 19] on span "Create Studio" at bounding box center [556, 17] width 76 height 12
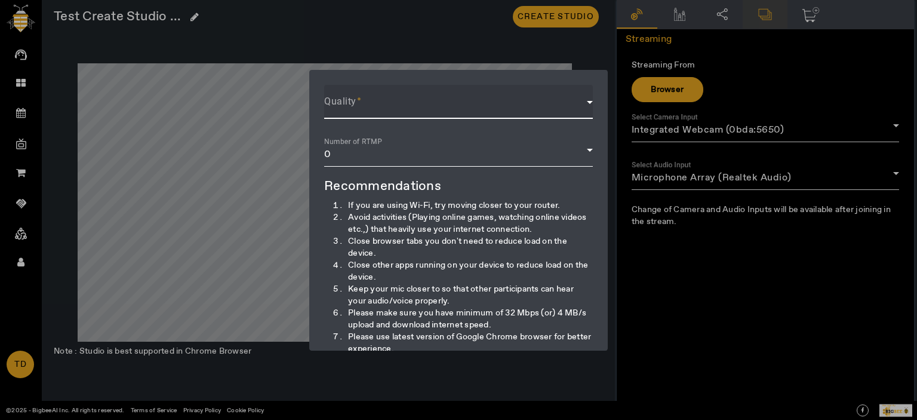
click at [462, 106] on span at bounding box center [455, 107] width 263 height 14
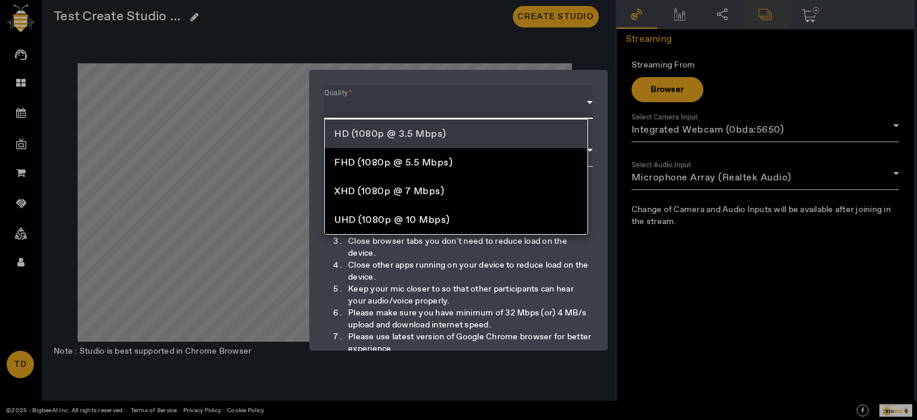
click at [410, 129] on span "HD (1080p @ 3.5 Mbps)" at bounding box center [390, 134] width 112 height 13
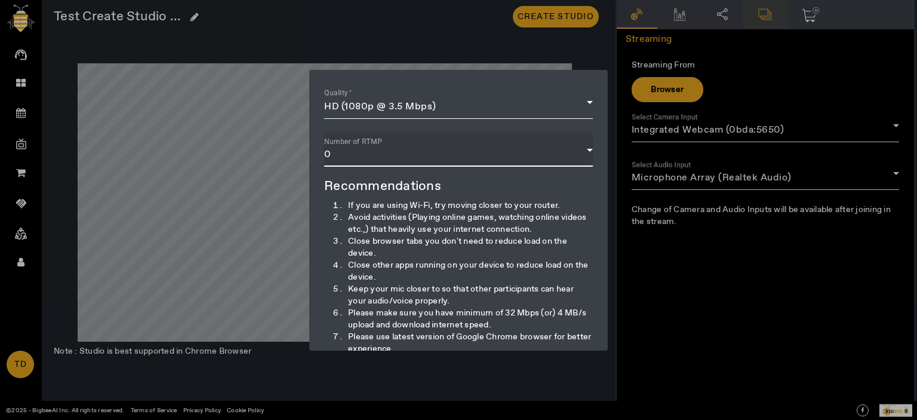
click at [402, 153] on div "0" at bounding box center [455, 155] width 263 height 14
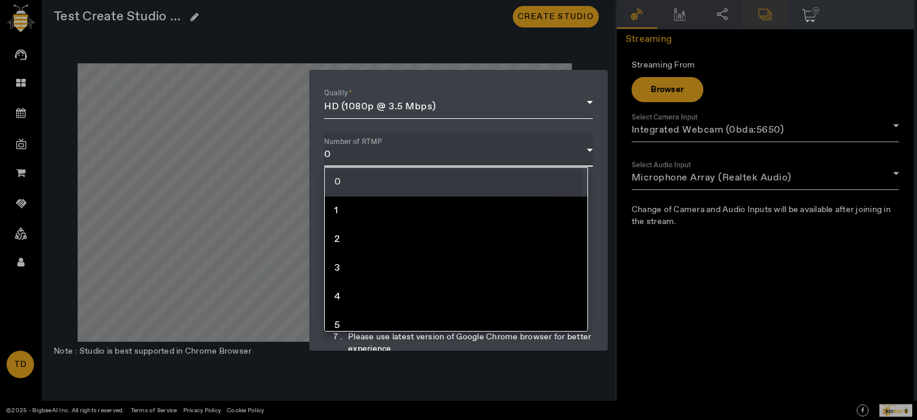
click at [340, 180] on span "0" at bounding box center [337, 182] width 7 height 14
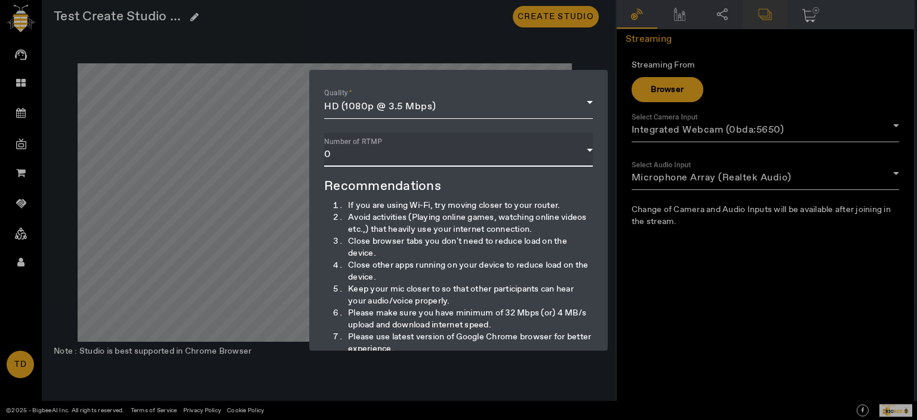
click at [352, 153] on div "0" at bounding box center [455, 155] width 263 height 14
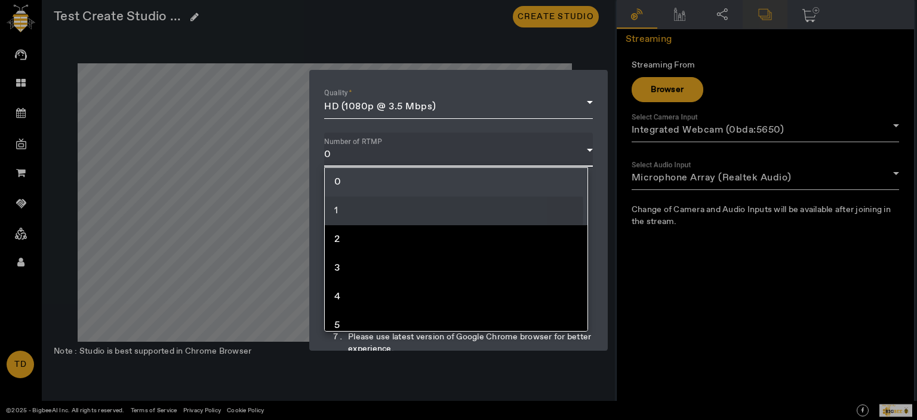
drag, startPoint x: 337, startPoint y: 205, endPoint x: 387, endPoint y: 194, distance: 50.7
click at [338, 210] on mat-option "1" at bounding box center [456, 210] width 263 height 29
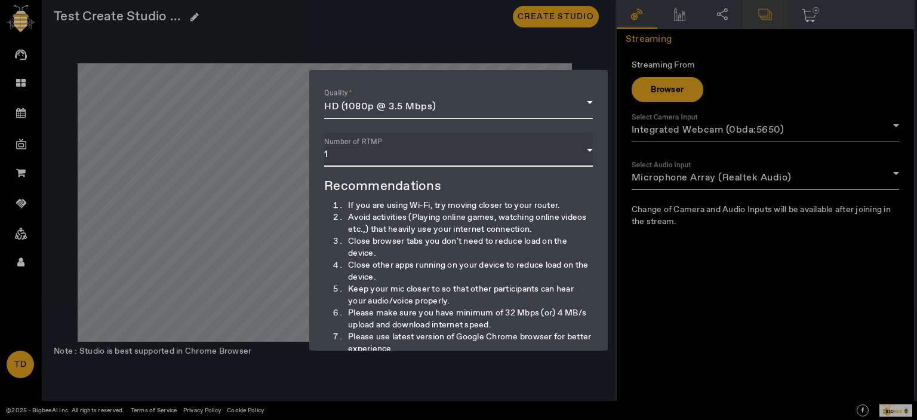
scroll to position [119, 0]
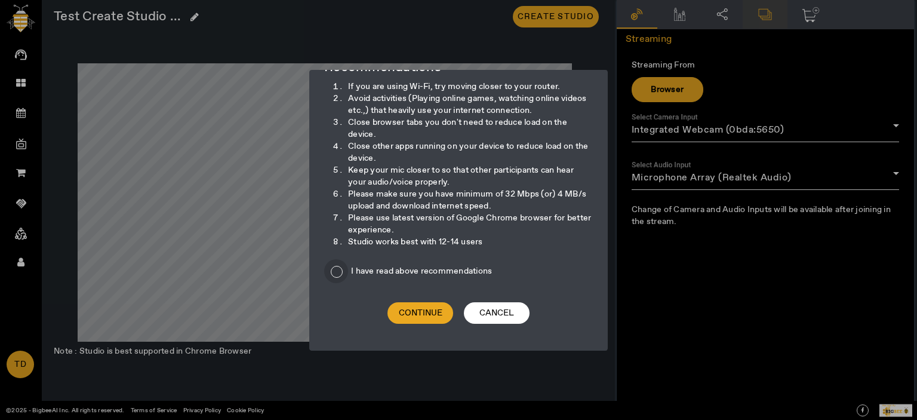
click at [340, 272] on input "I have read above recommendations" at bounding box center [336, 271] width 24 height 24
checkbox input "true"
click at [413, 310] on span "Continue" at bounding box center [421, 313] width 44 height 12
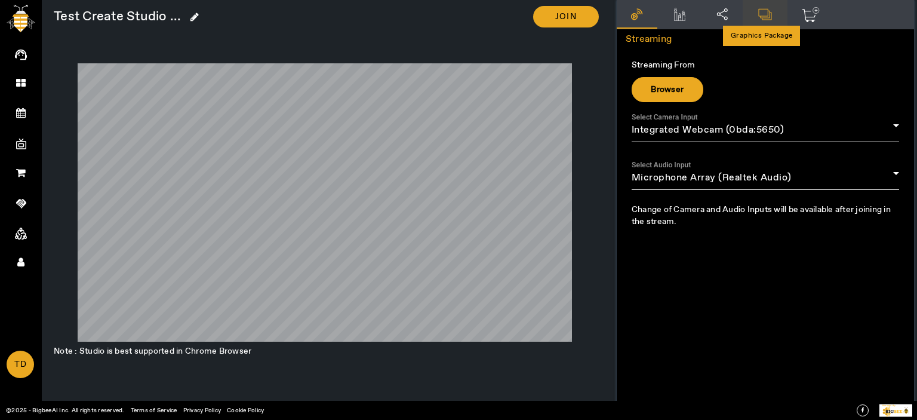
click at [761, 14] on icon at bounding box center [765, 14] width 16 height 13
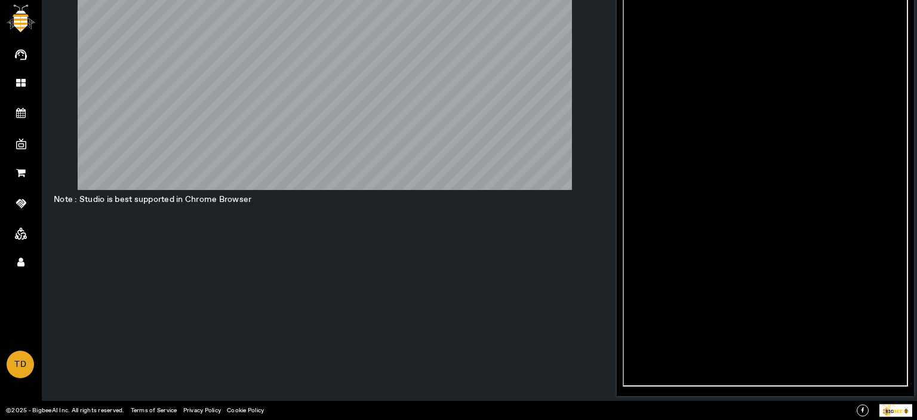
scroll to position [0, 0]
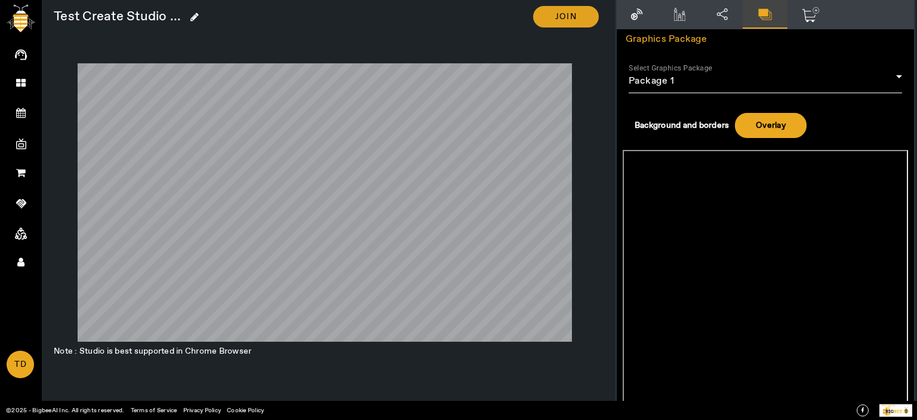
click at [564, 20] on span "Join" at bounding box center [565, 17] width 21 height 12
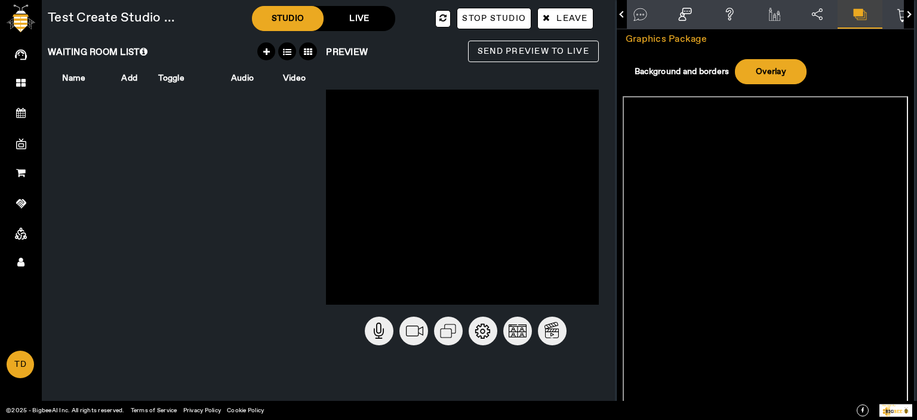
click at [617, 11] on button "button" at bounding box center [622, 14] width 10 height 29
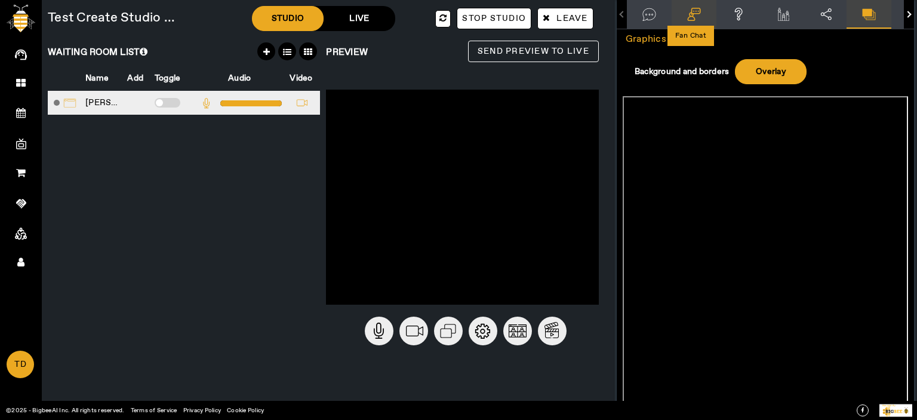
click at [690, 14] on icon at bounding box center [694, 14] width 16 height 13
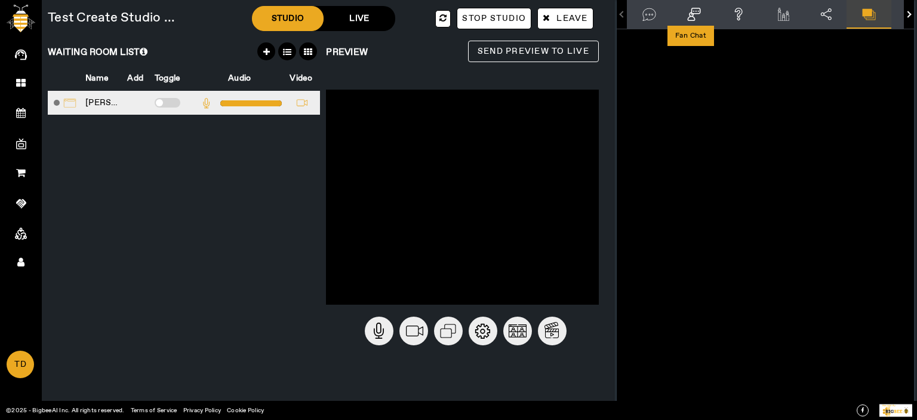
click at [204, 101] on img at bounding box center [207, 103] width 18 height 18
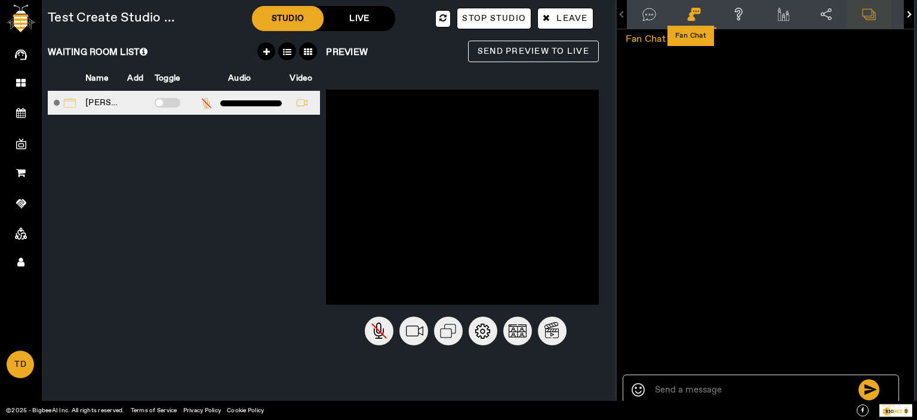
click at [782, 19] on icon at bounding box center [784, 14] width 16 height 13
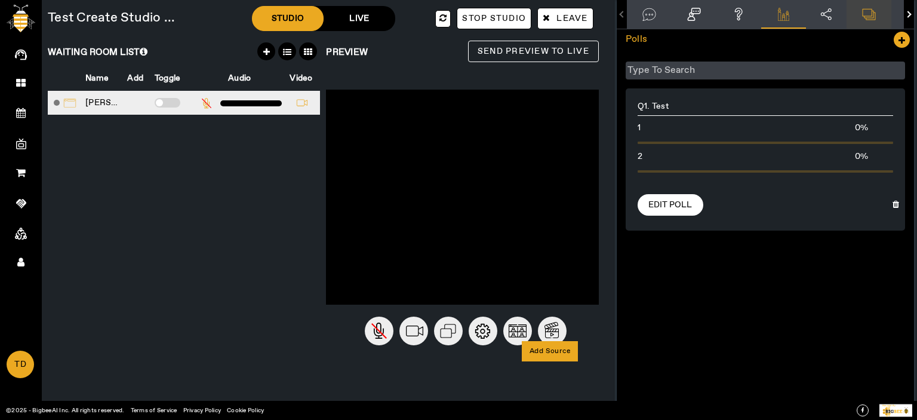
click at [546, 331] on circle at bounding box center [552, 330] width 29 height 29
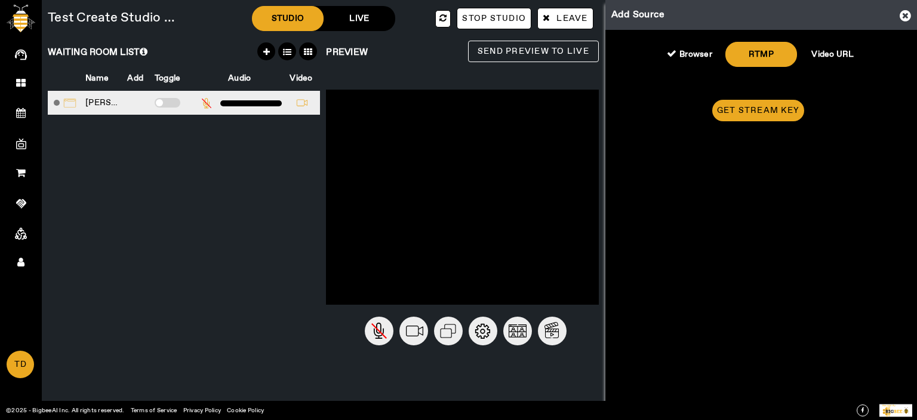
click at [828, 56] on div "Video URL" at bounding box center [833, 54] width 72 height 24
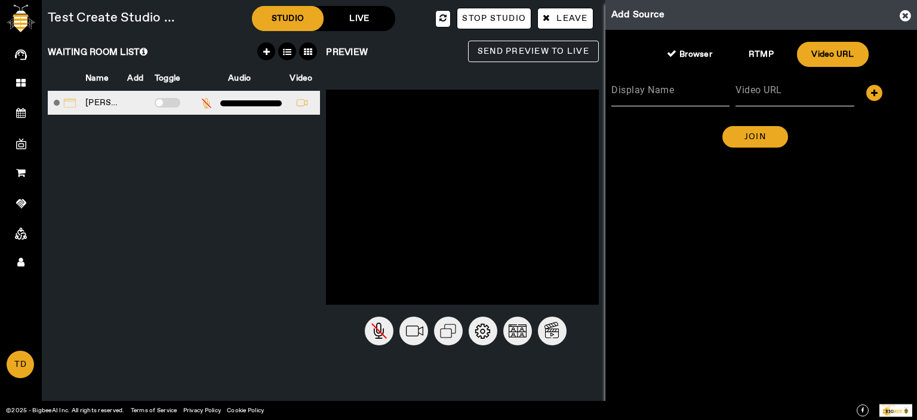
click at [791, 91] on input "Video URL" at bounding box center [795, 94] width 118 height 14
type input "[URL][DOMAIN_NAME][DOMAIN_NAME][PERSON_NAME]"
click at [743, 137] on span at bounding box center [756, 136] width 66 height 29
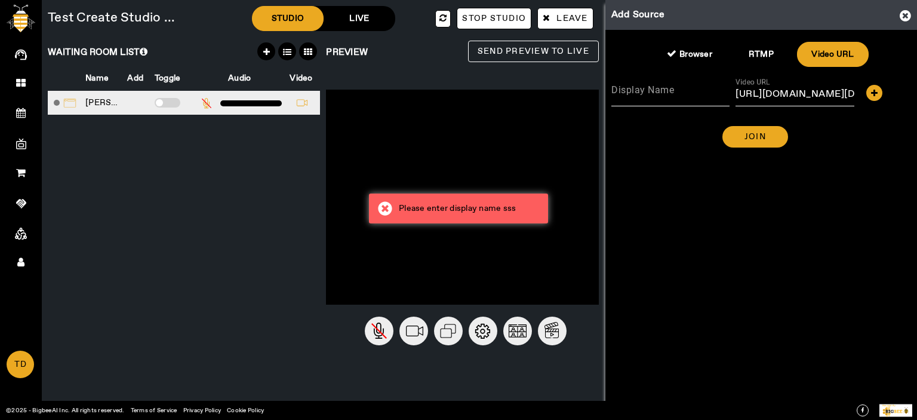
click at [652, 93] on mat-label "Display Name" at bounding box center [642, 89] width 63 height 11
click at [652, 93] on input "Display Name" at bounding box center [670, 94] width 118 height 14
type input "Video 1"
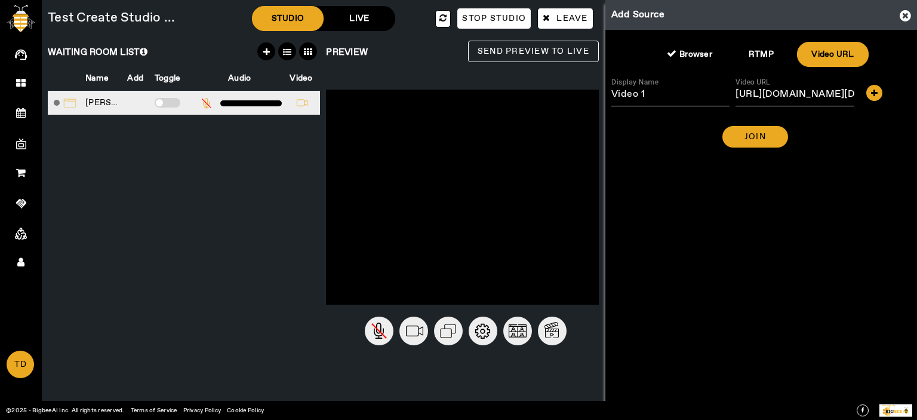
click at [705, 192] on div "Add Source Browser RTMP Video URL Display Name Video 1 Video URL [URL][DOMAIN_N…" at bounding box center [762, 210] width 312 height 420
click at [760, 140] on span "Join" at bounding box center [755, 137] width 21 height 12
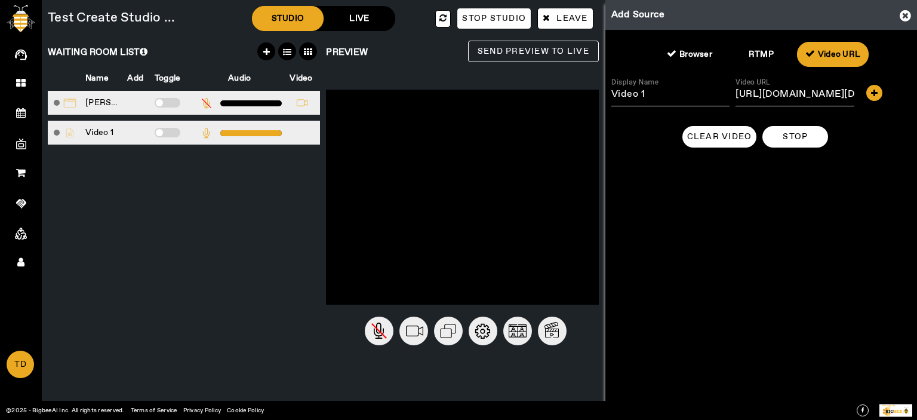
click at [166, 130] on span at bounding box center [168, 133] width 26 height 10
click at [155, 135] on input "checkbox" at bounding box center [155, 135] width 0 height 0
click at [205, 131] on img at bounding box center [207, 133] width 18 height 18
click at [904, 13] on icon at bounding box center [905, 15] width 11 height 13
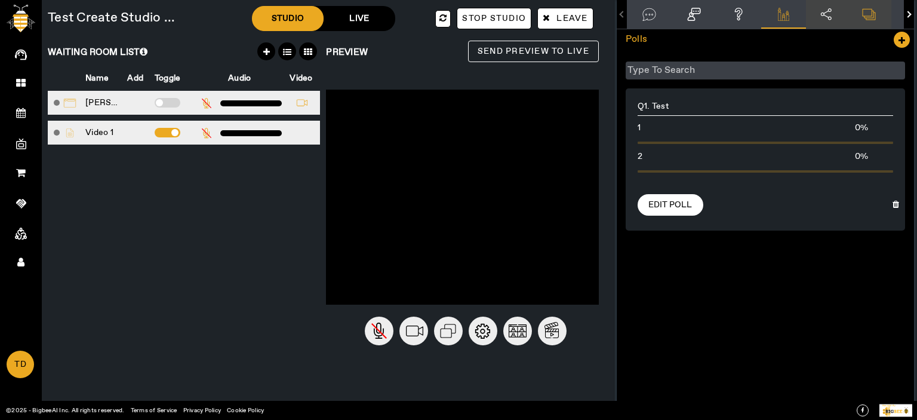
click at [829, 10] on div at bounding box center [826, 14] width 41 height 29
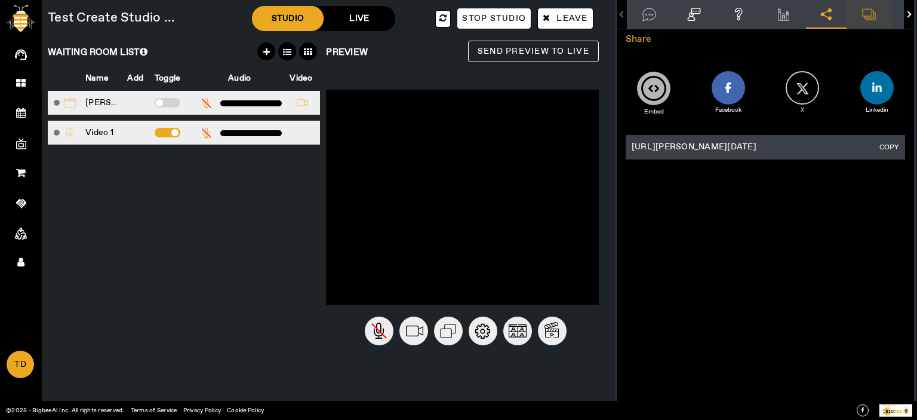
click at [889, 142] on button "COPY" at bounding box center [889, 147] width 26 height 13
click at [521, 47] on span "Send Preview to Live" at bounding box center [534, 51] width 112 height 15
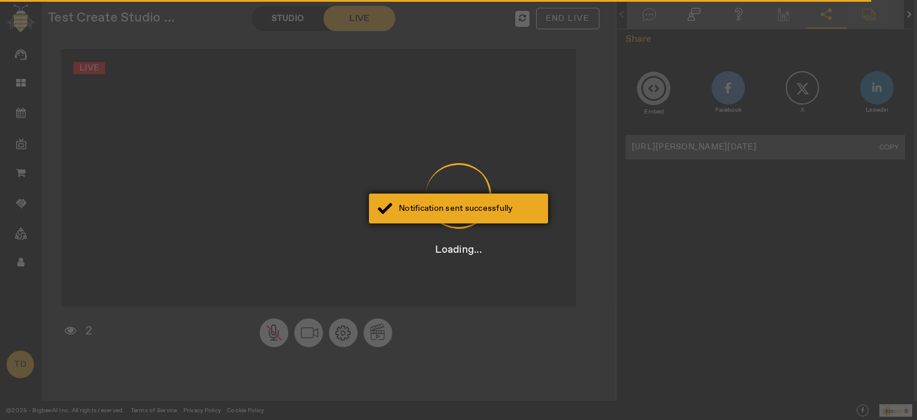
click at [501, 219] on div "Notification sent successfully" at bounding box center [458, 208] width 179 height 30
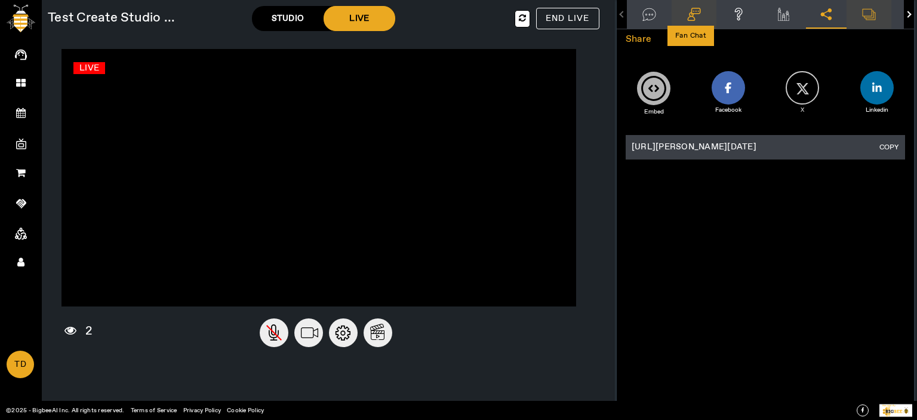
click at [693, 15] on icon at bounding box center [694, 14] width 16 height 13
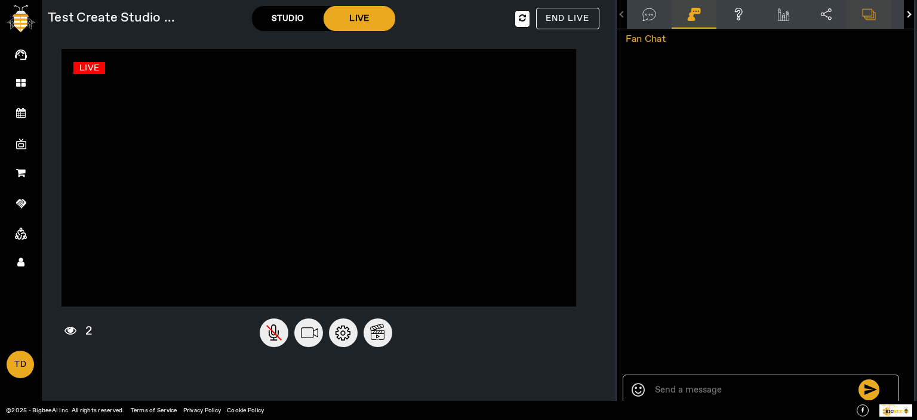
click at [686, 383] on textarea at bounding box center [755, 391] width 207 height 20
type textarea "Hi"
click at [786, 13] on icon at bounding box center [787, 13] width 3 height 4
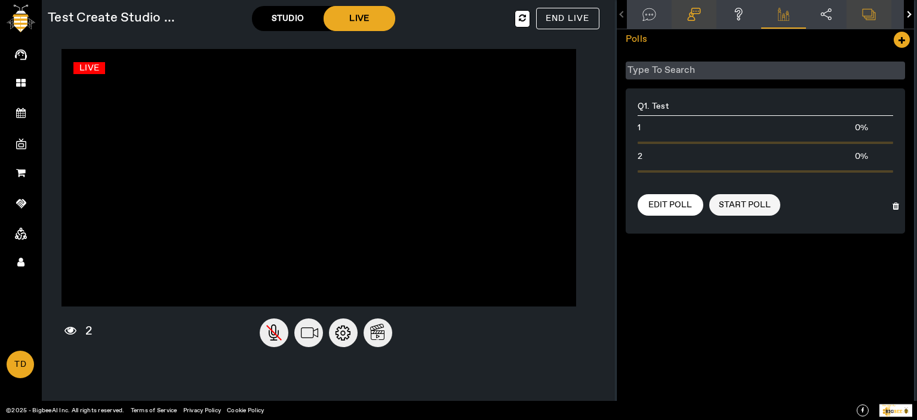
click at [742, 202] on span "Start Poll" at bounding box center [745, 205] width 52 height 12
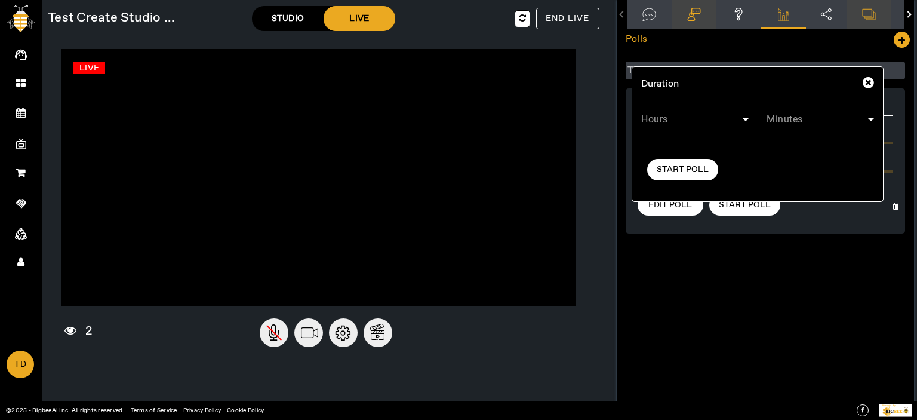
click at [784, 128] on span at bounding box center [818, 124] width 102 height 14
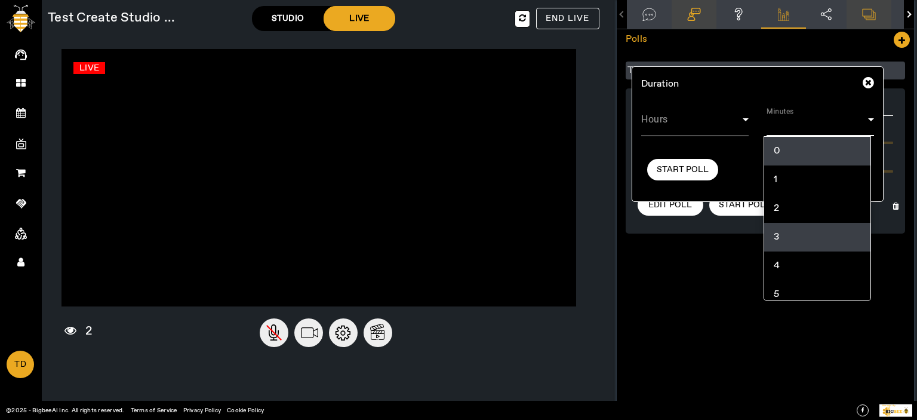
click at [786, 233] on mat-option "3" at bounding box center [817, 237] width 106 height 29
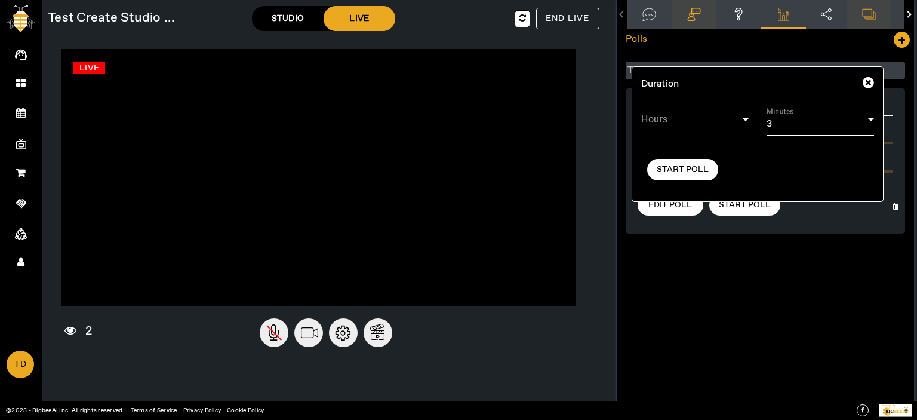
click at [683, 128] on span at bounding box center [692, 124] width 102 height 14
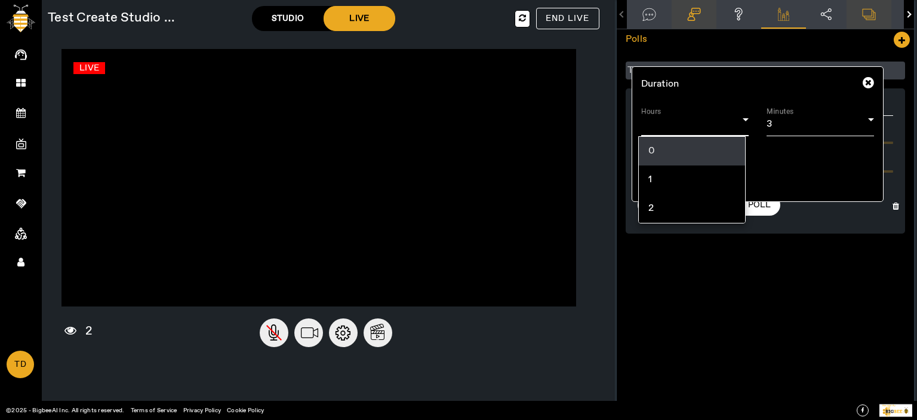
click at [663, 148] on mat-option "0" at bounding box center [692, 151] width 106 height 29
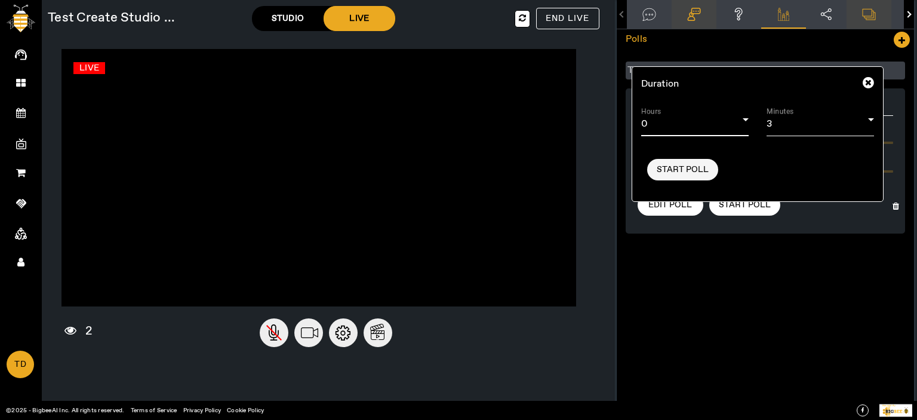
click at [688, 173] on span "Start Poll" at bounding box center [683, 170] width 52 height 12
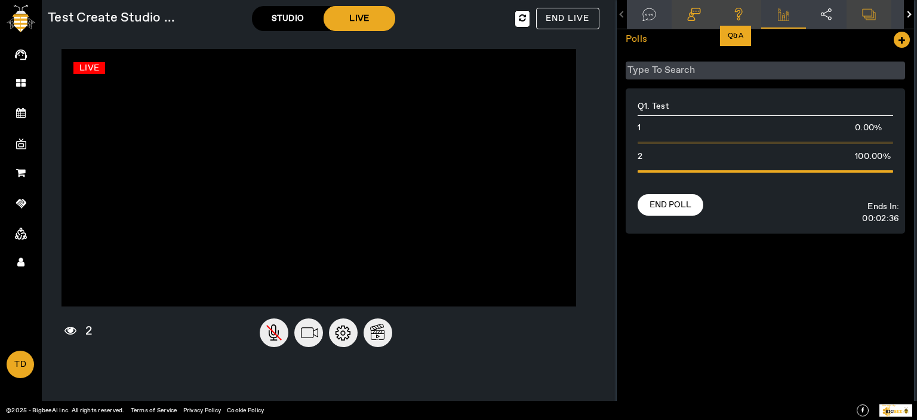
click at [736, 15] on icon at bounding box center [739, 14] width 16 height 13
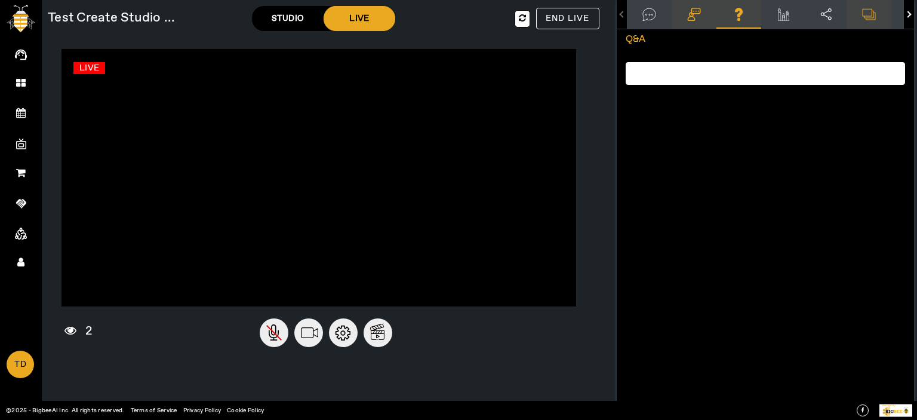
click at [677, 76] on mat-panel-title "Q. tes" at bounding box center [758, 73] width 236 height 17
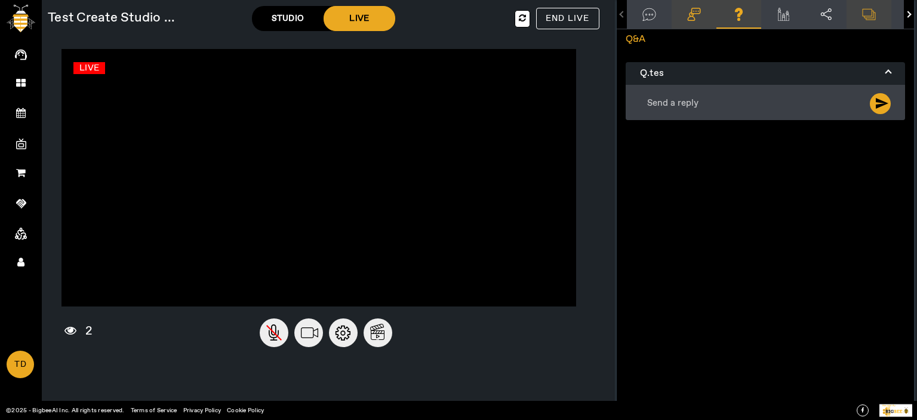
click at [686, 102] on textarea at bounding box center [744, 101] width 196 height 20
type textarea "d"
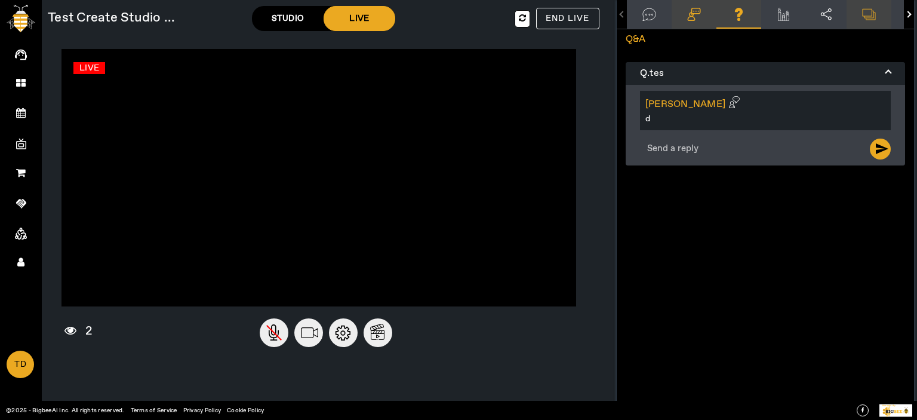
click at [886, 69] on span at bounding box center [888, 73] width 5 height 12
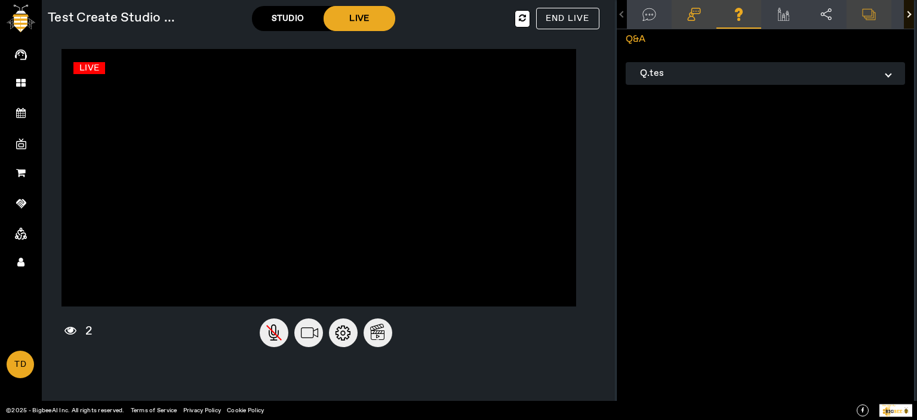
click at [904, 9] on button "button" at bounding box center [909, 14] width 10 height 29
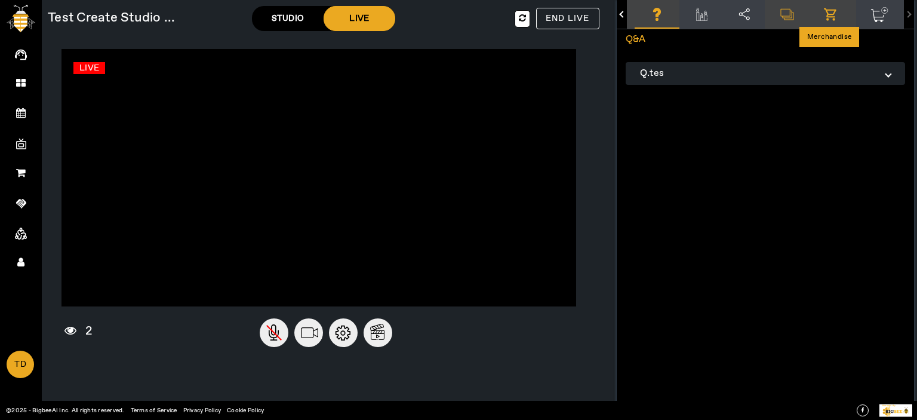
click at [833, 13] on icon at bounding box center [833, 14] width 18 height 15
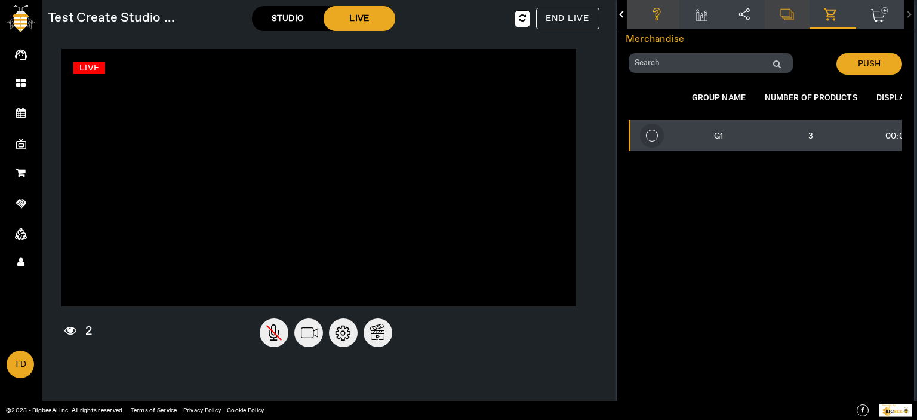
click at [647, 134] on input "radio" at bounding box center [652, 136] width 24 height 24
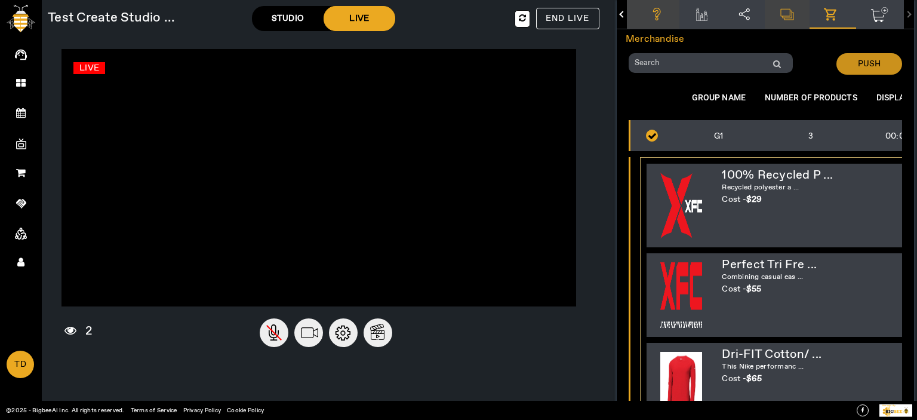
click at [862, 66] on span "PUSH" at bounding box center [869, 64] width 23 height 12
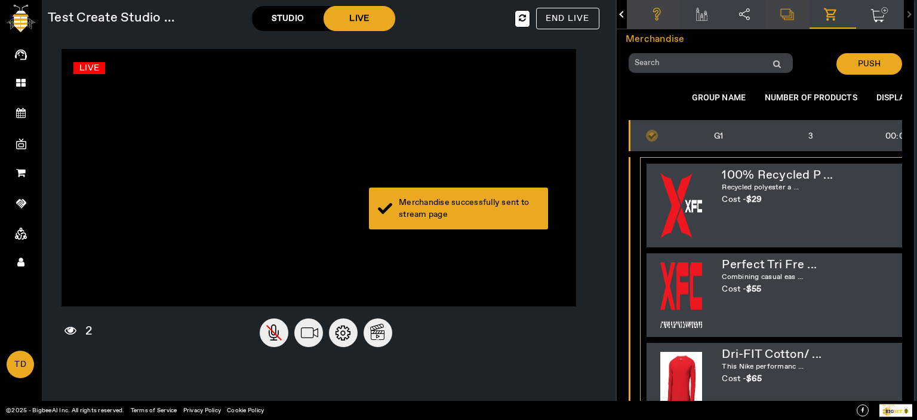
click at [450, 221] on div "Merchandise successfully sent to stream page" at bounding box center [458, 209] width 179 height 42
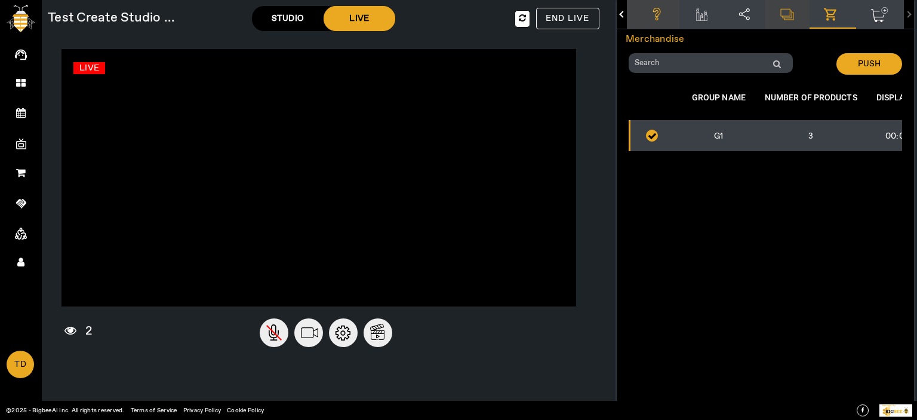
radio input "false"
click at [881, 7] on icon ".cls-1 { fill: var(--secondary-bg-font-color); } .cls-2 { stroke-width: 6px; } …" at bounding box center [880, 14] width 18 height 15
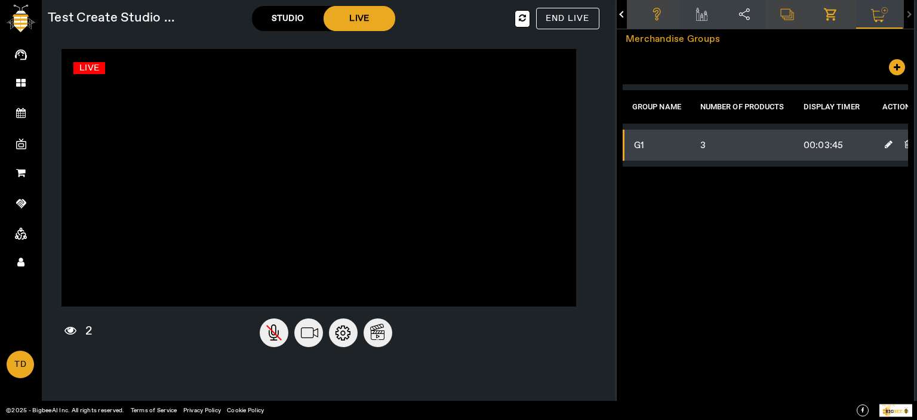
click at [831, 10] on icon at bounding box center [833, 14] width 18 height 15
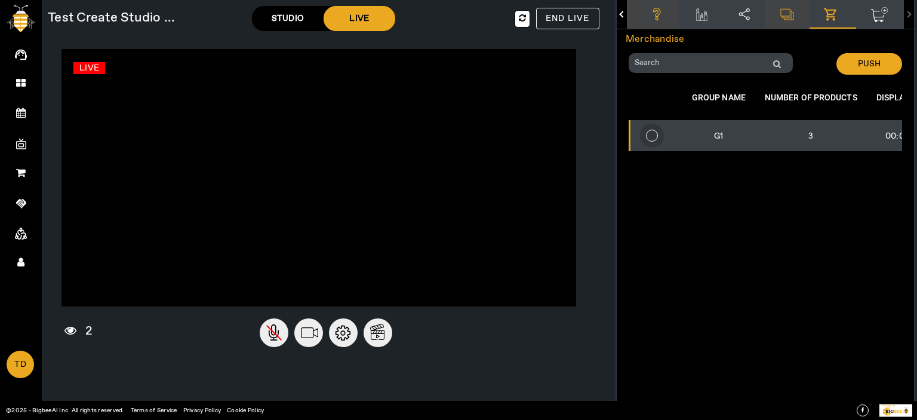
click at [649, 131] on input "radio" at bounding box center [652, 136] width 24 height 24
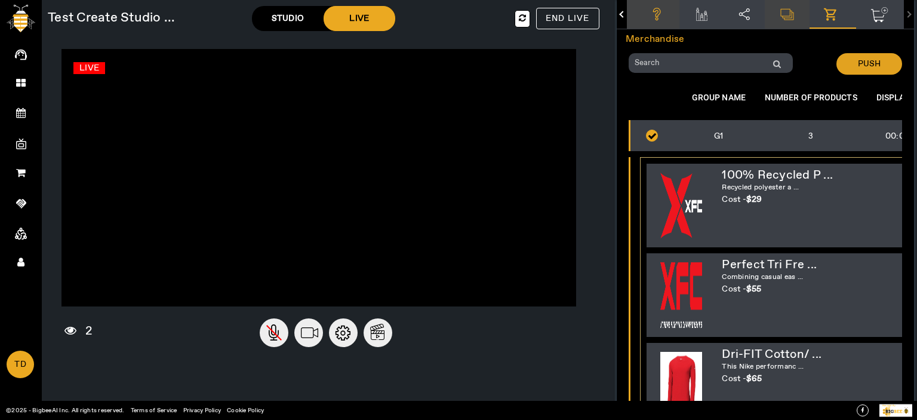
click at [879, 60] on span at bounding box center [870, 64] width 66 height 29
click at [73, 336] on icon at bounding box center [74, 330] width 21 height 12
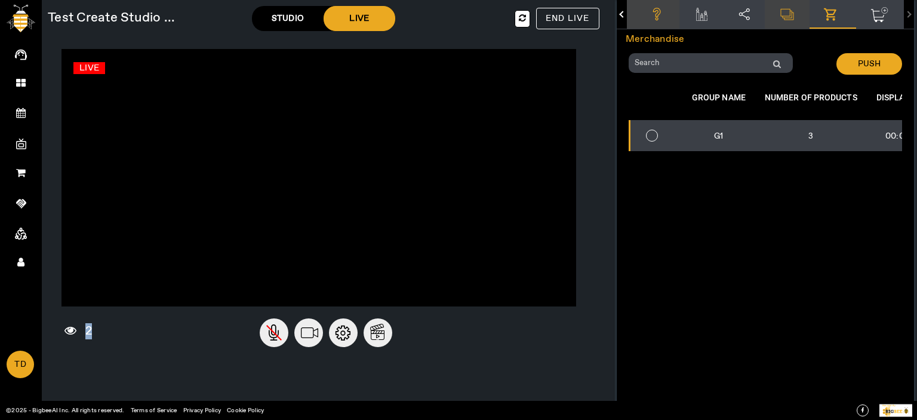
click at [73, 336] on icon at bounding box center [74, 330] width 21 height 12
click at [690, 304] on div ".cls-1 { fill: var(--secondary-bg-font-color); } .cls-2 { stroke-width: 6px; } …" at bounding box center [765, 210] width 297 height 420
click at [283, 19] on div "STUDIO" at bounding box center [288, 19] width 72 height 24
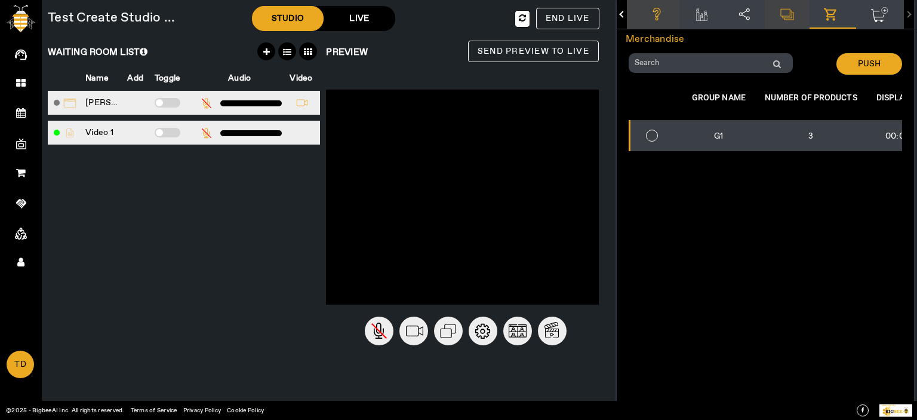
click at [170, 102] on span at bounding box center [168, 103] width 26 height 10
click at [155, 105] on input "checkbox" at bounding box center [155, 105] width 0 height 0
click at [170, 128] on span at bounding box center [168, 133] width 26 height 10
click at [155, 135] on input "checkbox" at bounding box center [155, 135] width 0 height 0
click at [523, 327] on circle at bounding box center [517, 330] width 29 height 29
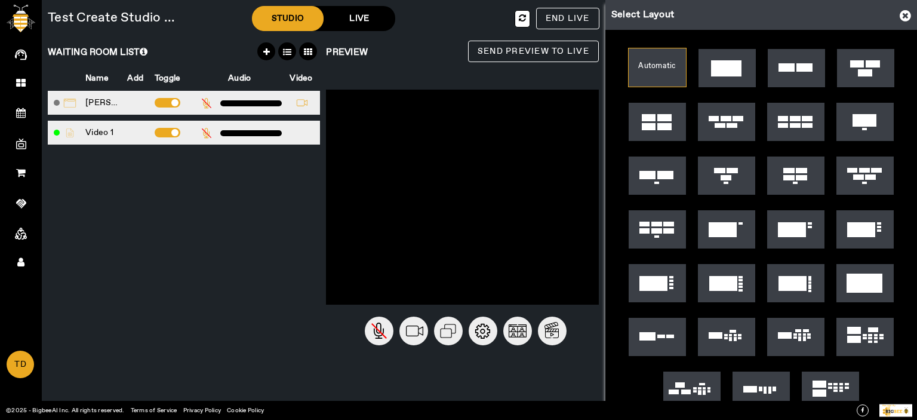
click at [855, 133] on link at bounding box center [865, 122] width 57 height 38
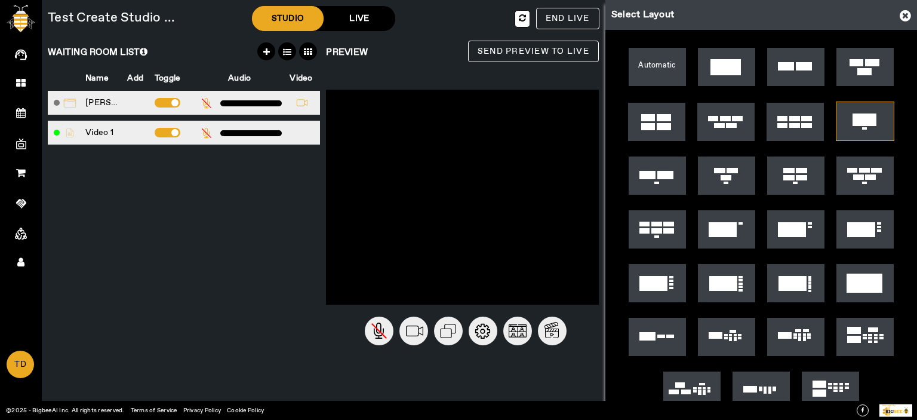
click at [167, 102] on span at bounding box center [168, 103] width 26 height 10
click at [155, 105] on input "checkbox" at bounding box center [155, 105] width 0 height 0
click at [161, 94] on td at bounding box center [175, 103] width 43 height 24
click at [164, 100] on span at bounding box center [168, 103] width 26 height 10
click at [155, 105] on input "checkbox" at bounding box center [155, 105] width 0 height 0
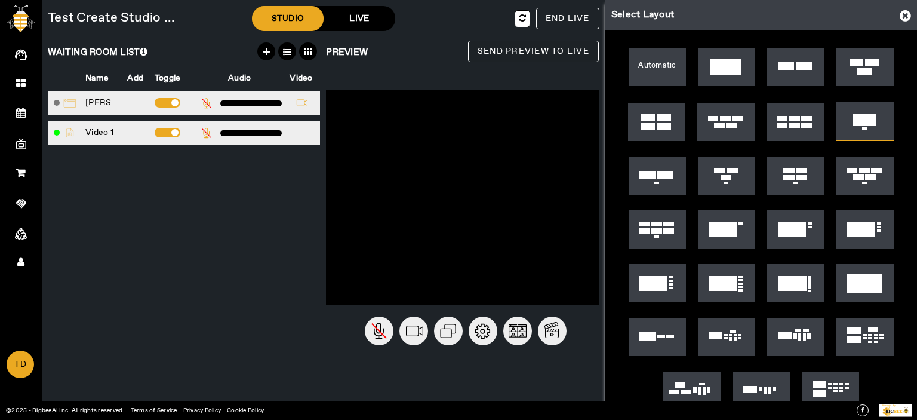
click at [523, 51] on span "Send Preview to Live" at bounding box center [534, 51] width 112 height 15
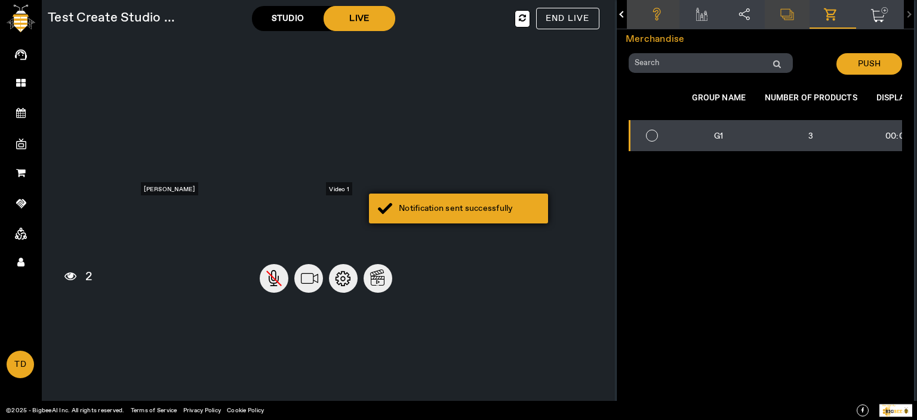
click at [470, 208] on div "Notification sent successfully" at bounding box center [469, 208] width 140 height 12
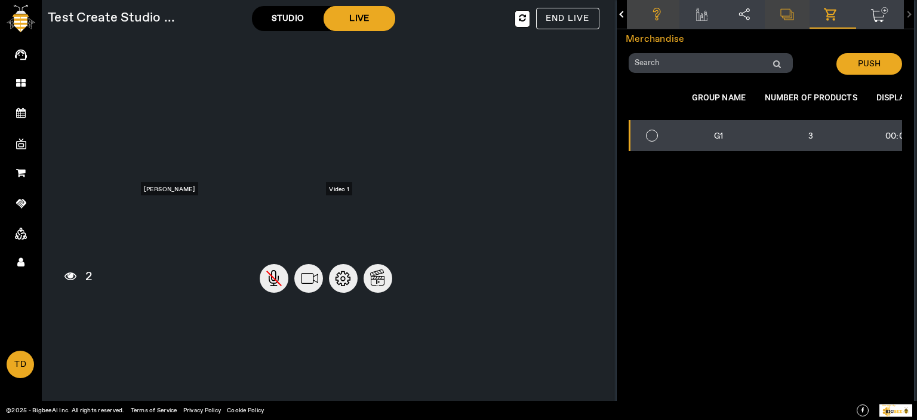
click at [294, 4] on div "Test Create Studio ... STUDIO LIVE END LIVE Waiting Room Live Room 26398 Video …" at bounding box center [326, 210] width 569 height 420
click at [294, 14] on div "STUDIO" at bounding box center [288, 19] width 72 height 24
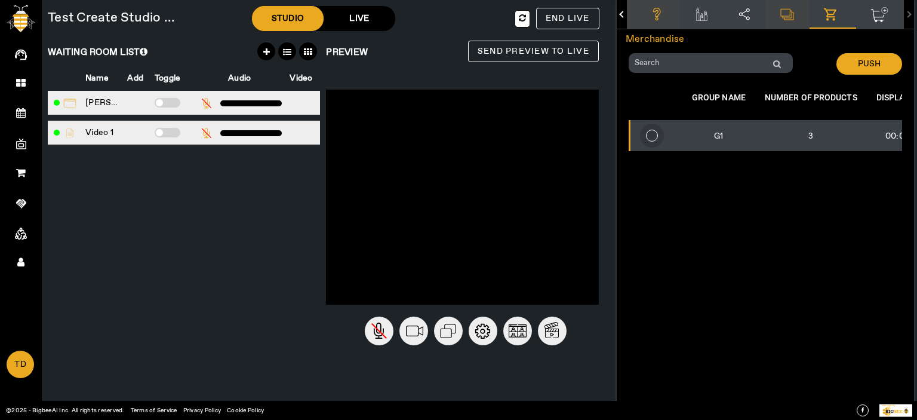
click at [641, 136] on input "radio" at bounding box center [652, 136] width 24 height 24
radio input "true"
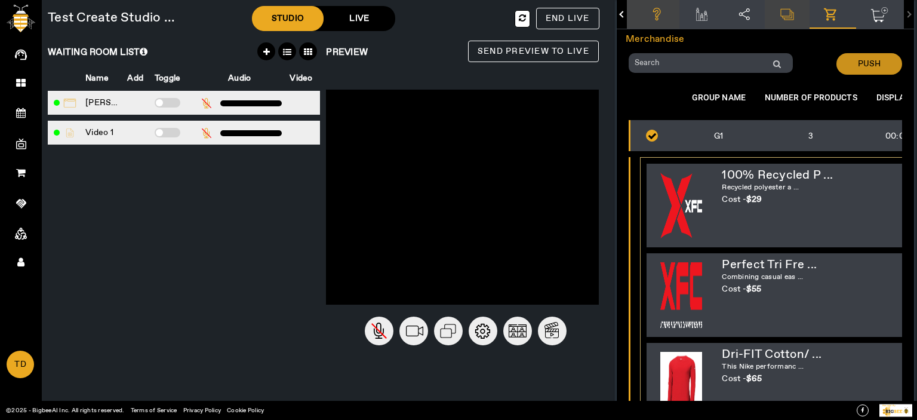
click at [850, 70] on span at bounding box center [870, 64] width 66 height 29
click at [566, 21] on span "END LIVE" at bounding box center [568, 18] width 44 height 11
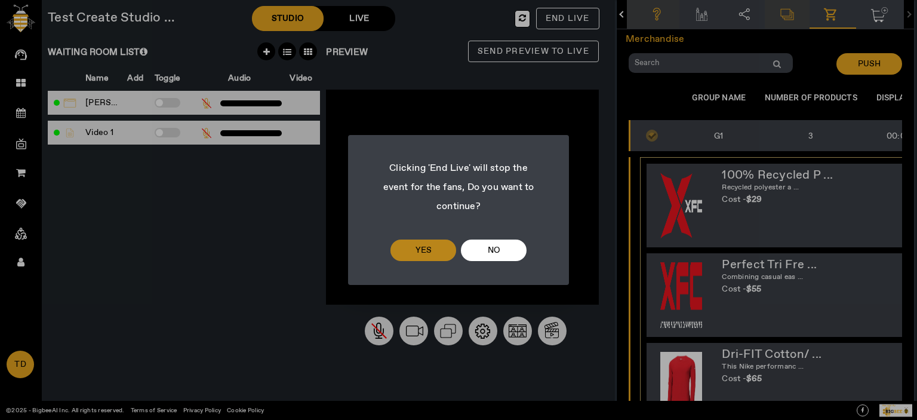
click at [435, 254] on span at bounding box center [424, 250] width 66 height 29
